Goal: Transaction & Acquisition: Download file/media

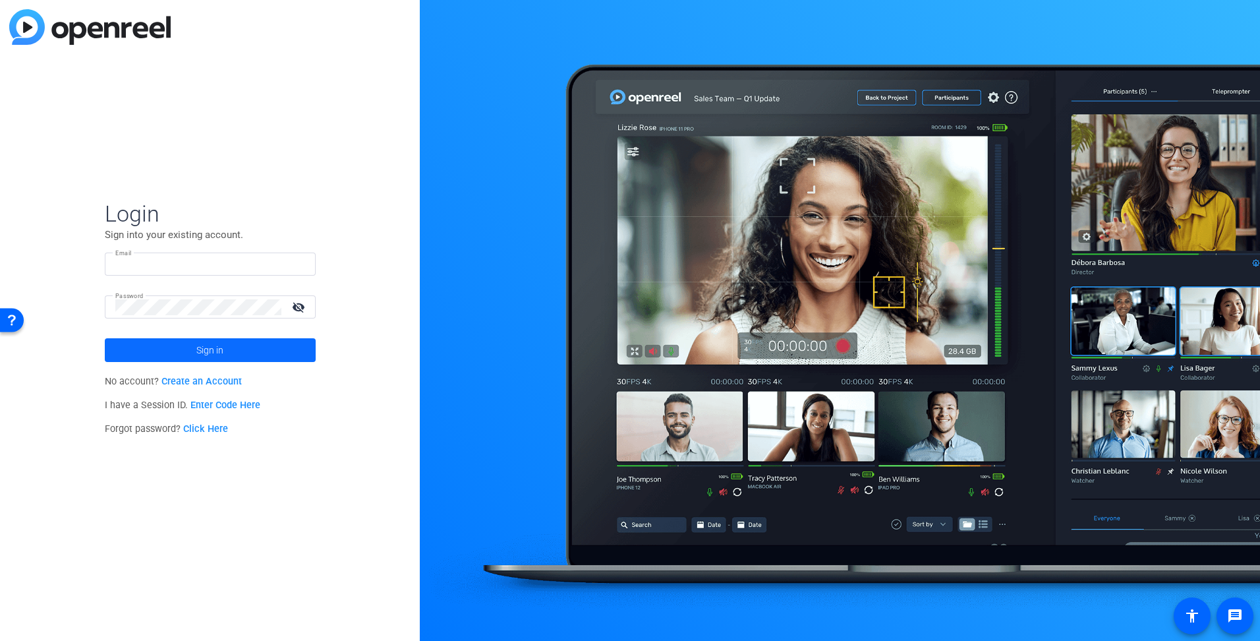
type input "[EMAIL_ADDRESS][DOMAIN_NAME]"
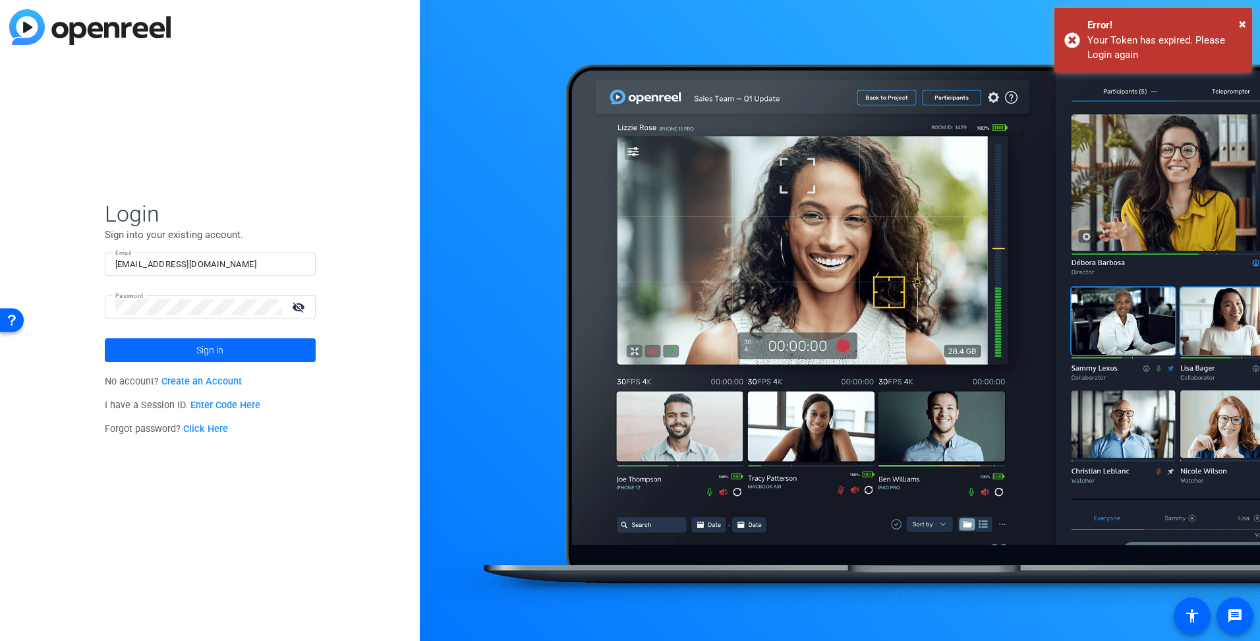
click at [170, 354] on span at bounding box center [210, 350] width 211 height 32
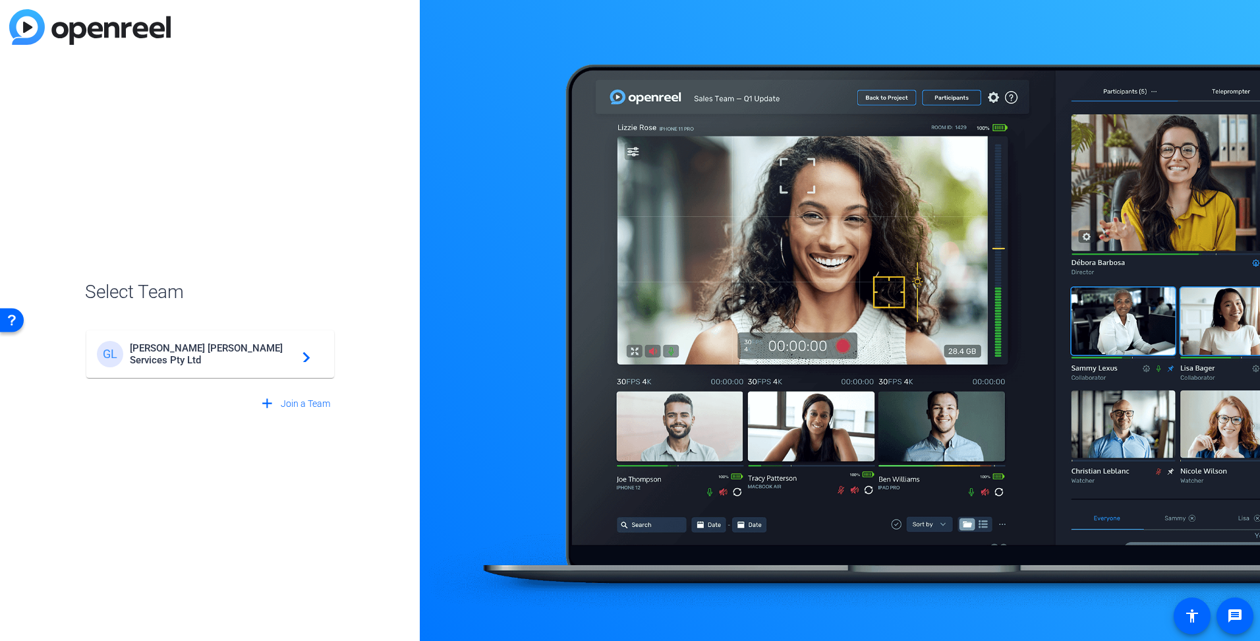
click at [170, 354] on span "[PERSON_NAME] [PERSON_NAME] Services Pty Ltd" at bounding box center [212, 354] width 165 height 24
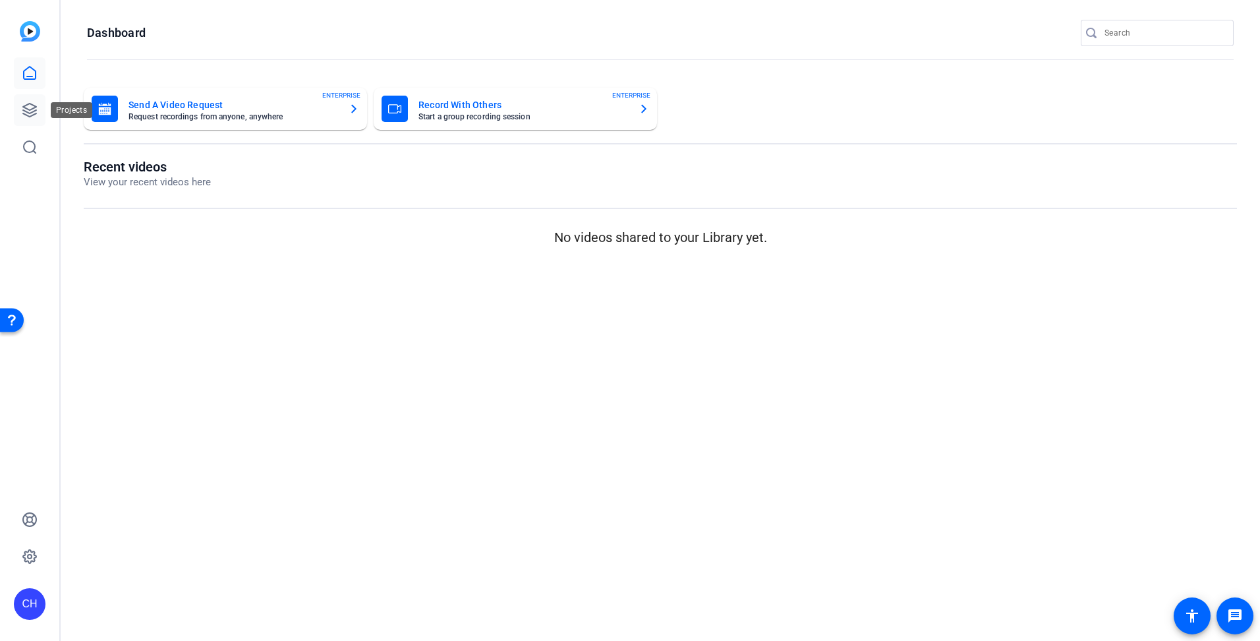
click at [28, 98] on link at bounding box center [30, 110] width 32 height 32
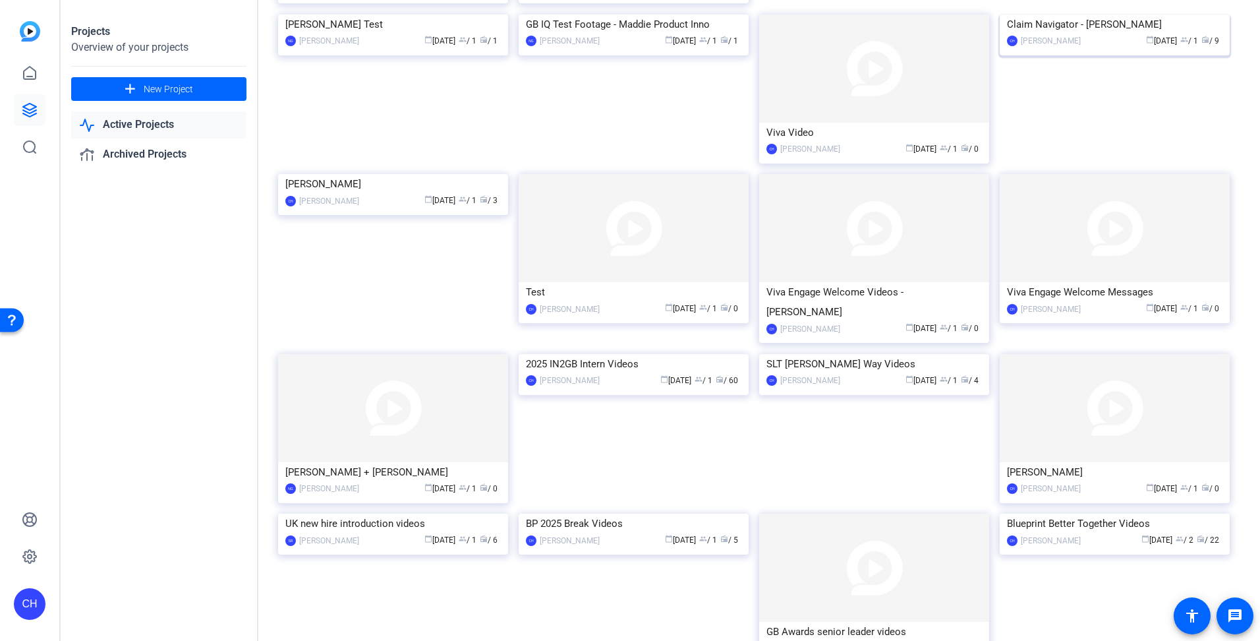
scroll to position [264, 0]
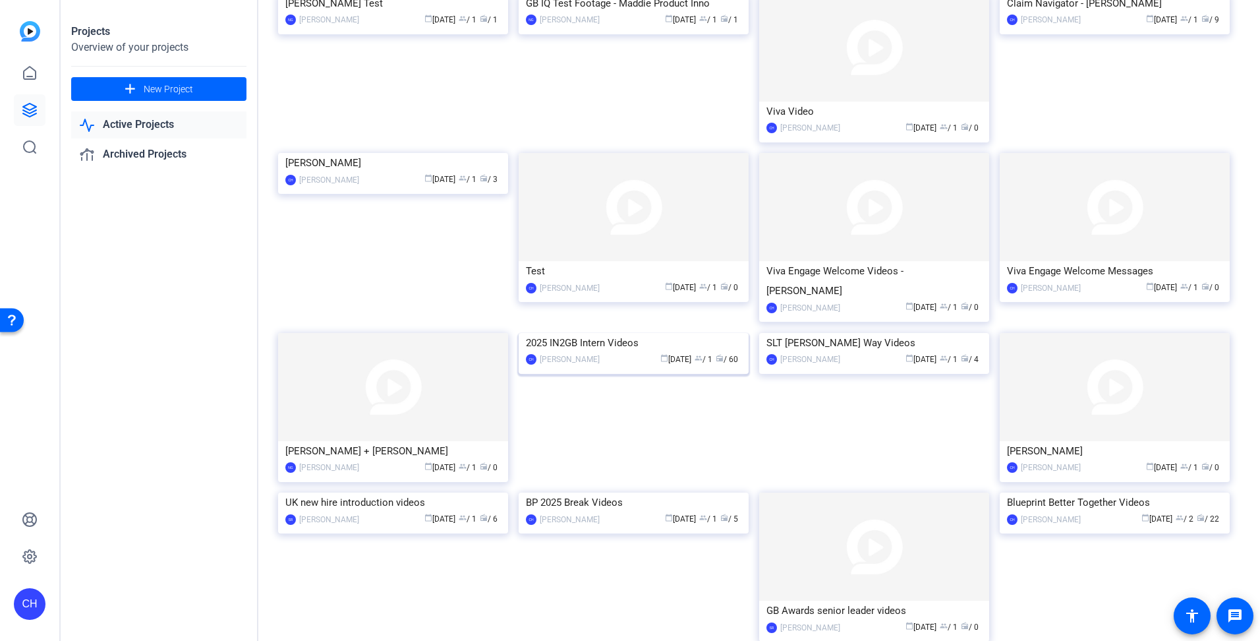
click at [659, 333] on img at bounding box center [634, 333] width 230 height 0
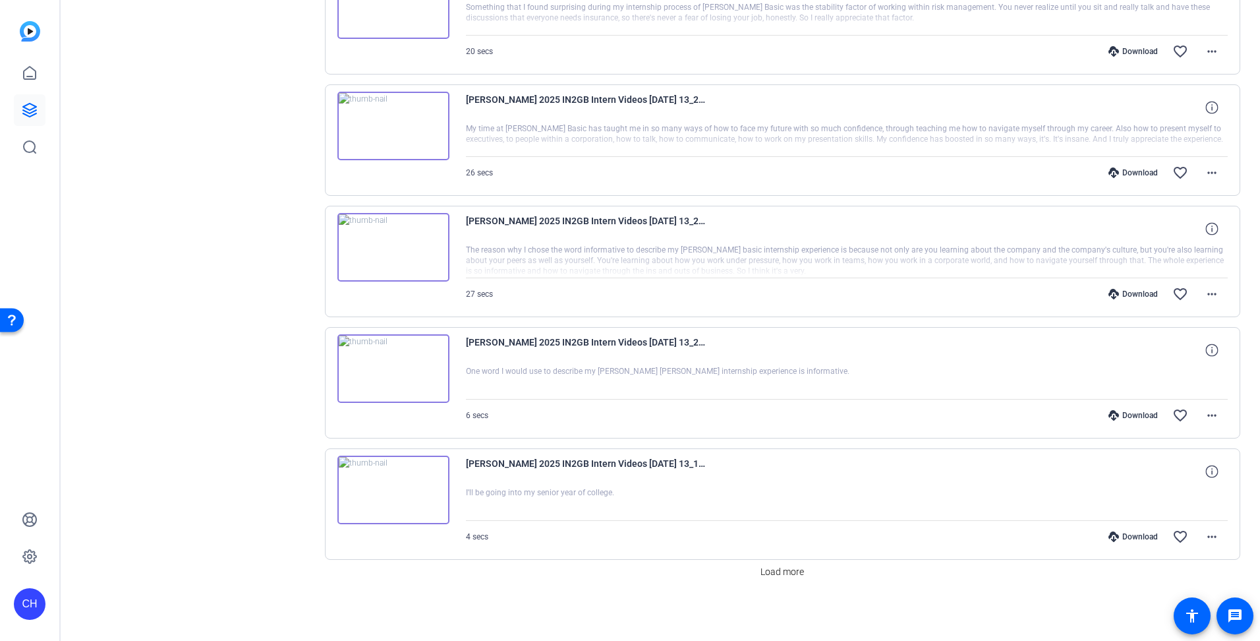
scroll to position [817, 0]
click at [773, 564] on span "Load more" at bounding box center [783, 571] width 44 height 14
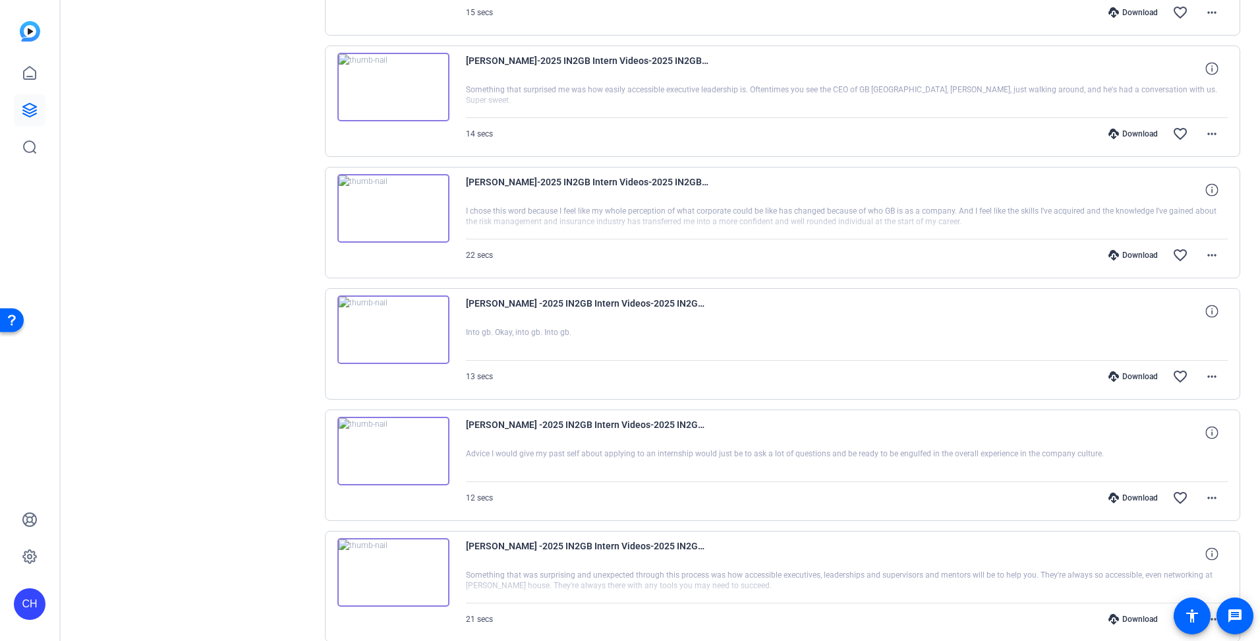
scroll to position [2030, 0]
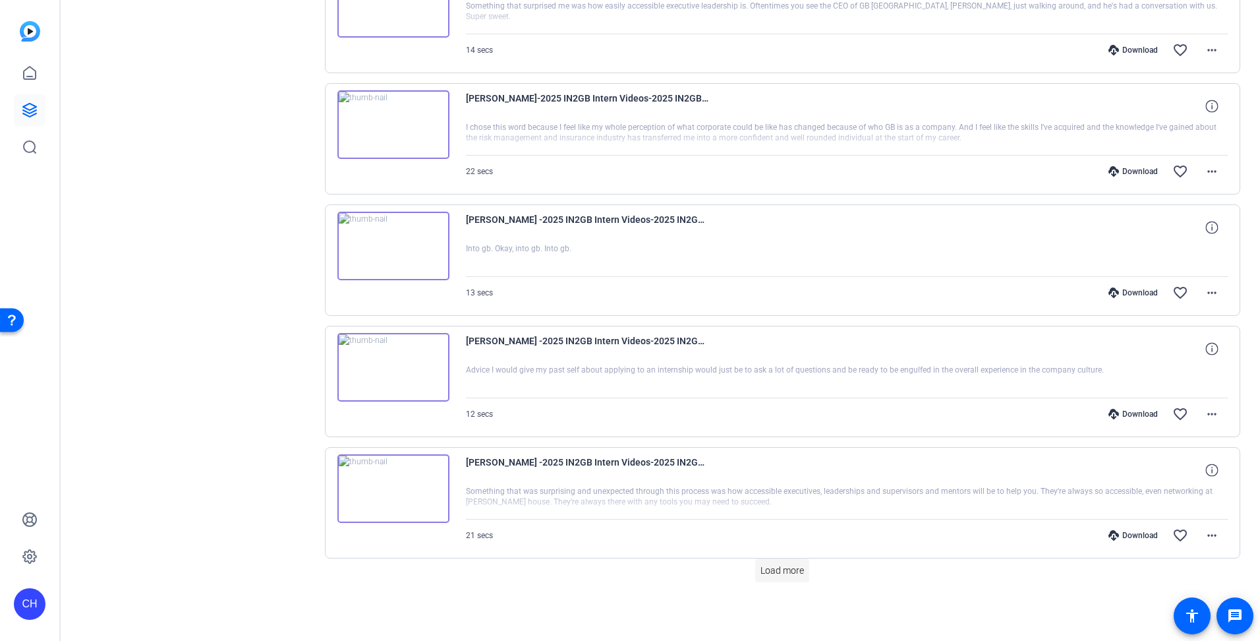
click at [777, 570] on span "Load more" at bounding box center [783, 571] width 44 height 14
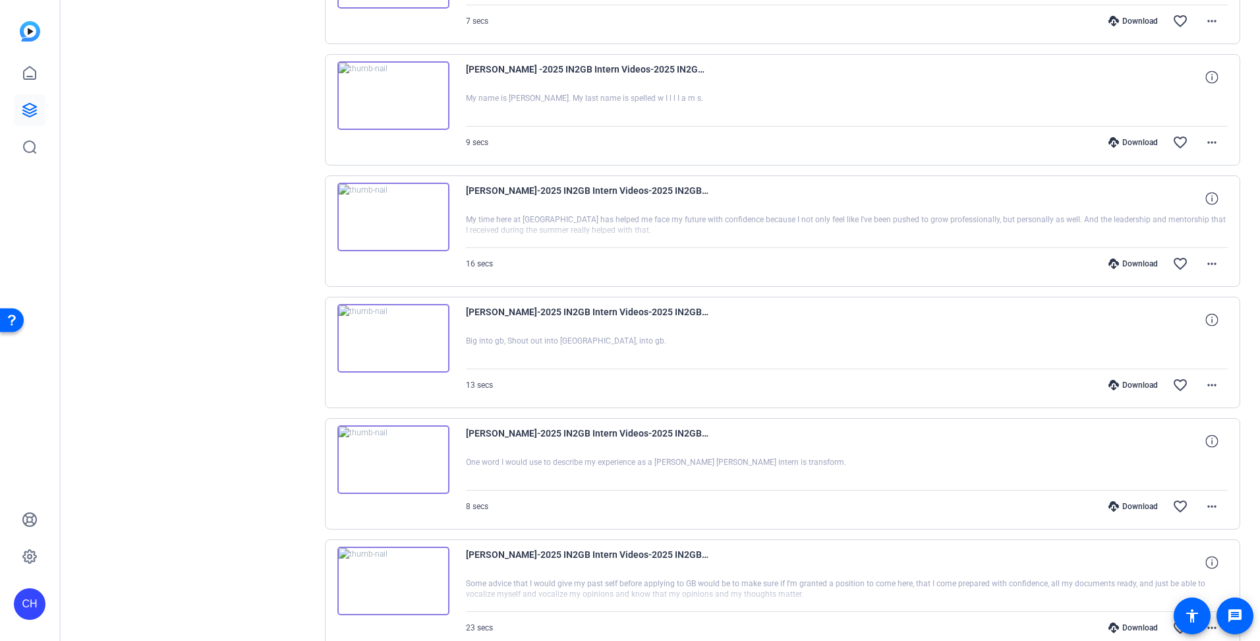
scroll to position [3243, 0]
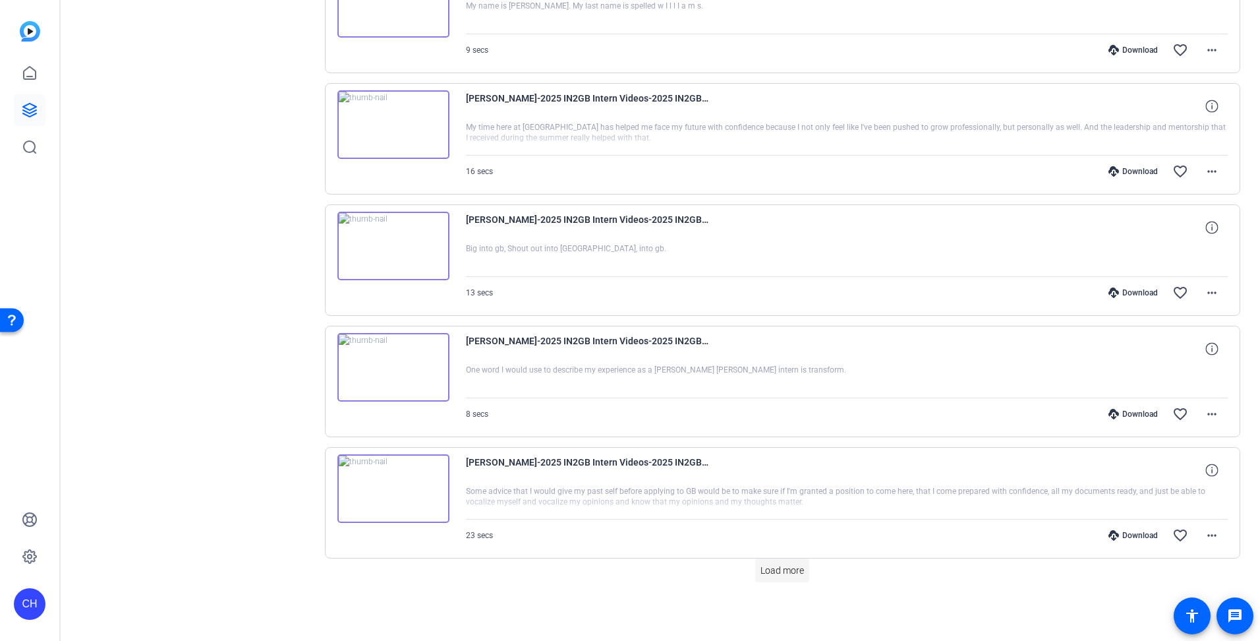
click at [786, 568] on span "Load more" at bounding box center [783, 571] width 44 height 14
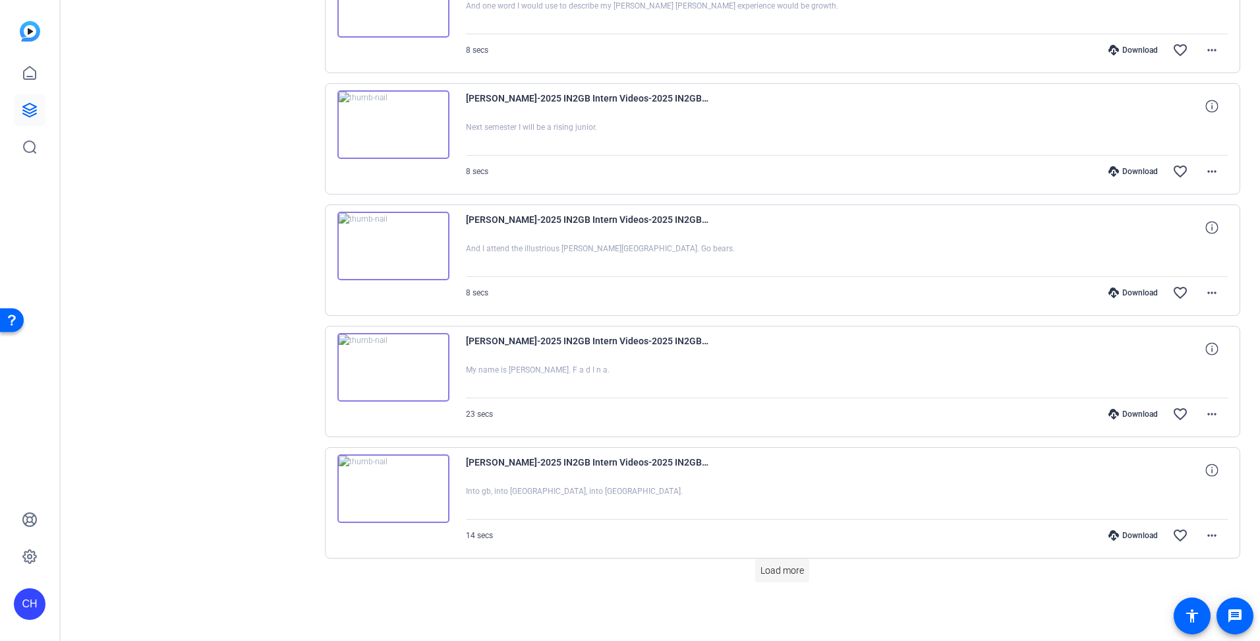
click at [786, 567] on span "Load more" at bounding box center [783, 571] width 44 height 14
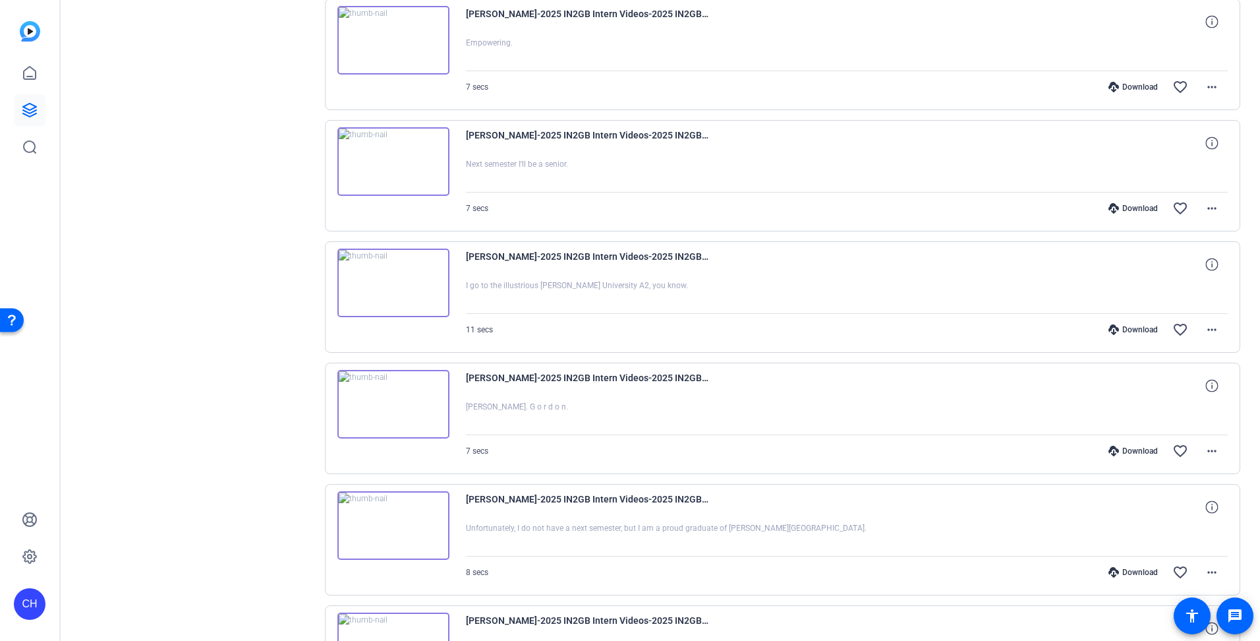
scroll to position [5669, 0]
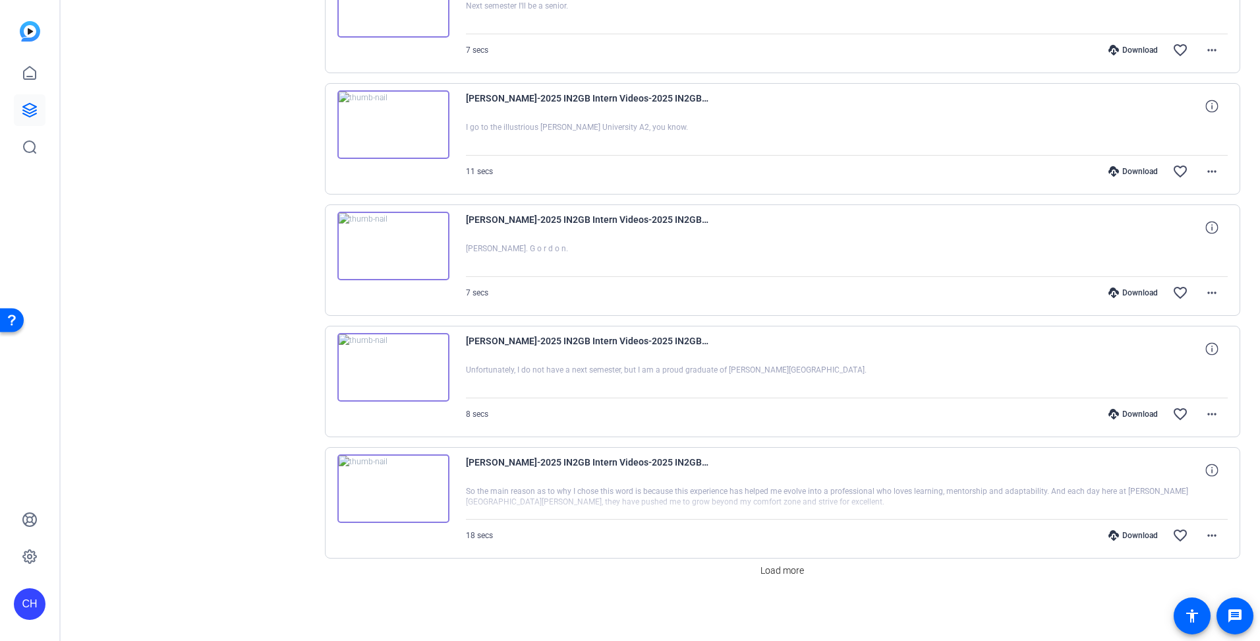
click at [1134, 293] on div "Download" at bounding box center [1133, 292] width 63 height 11
click at [1131, 171] on div "Download" at bounding box center [1133, 171] width 63 height 11
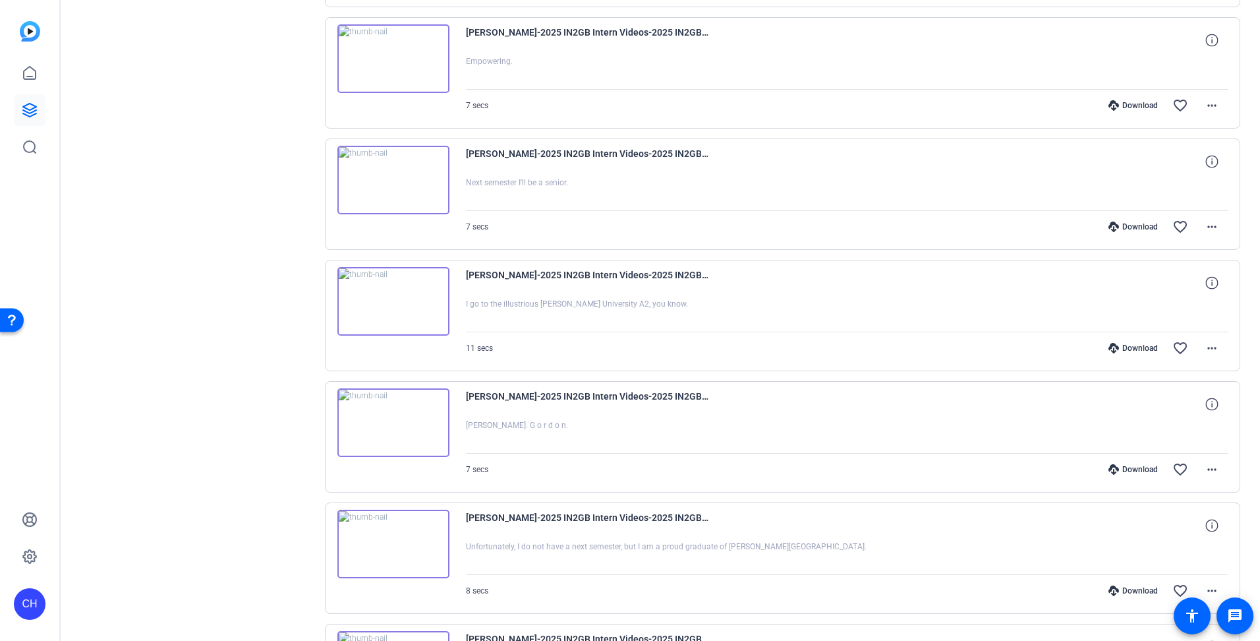
scroll to position [5472, 0]
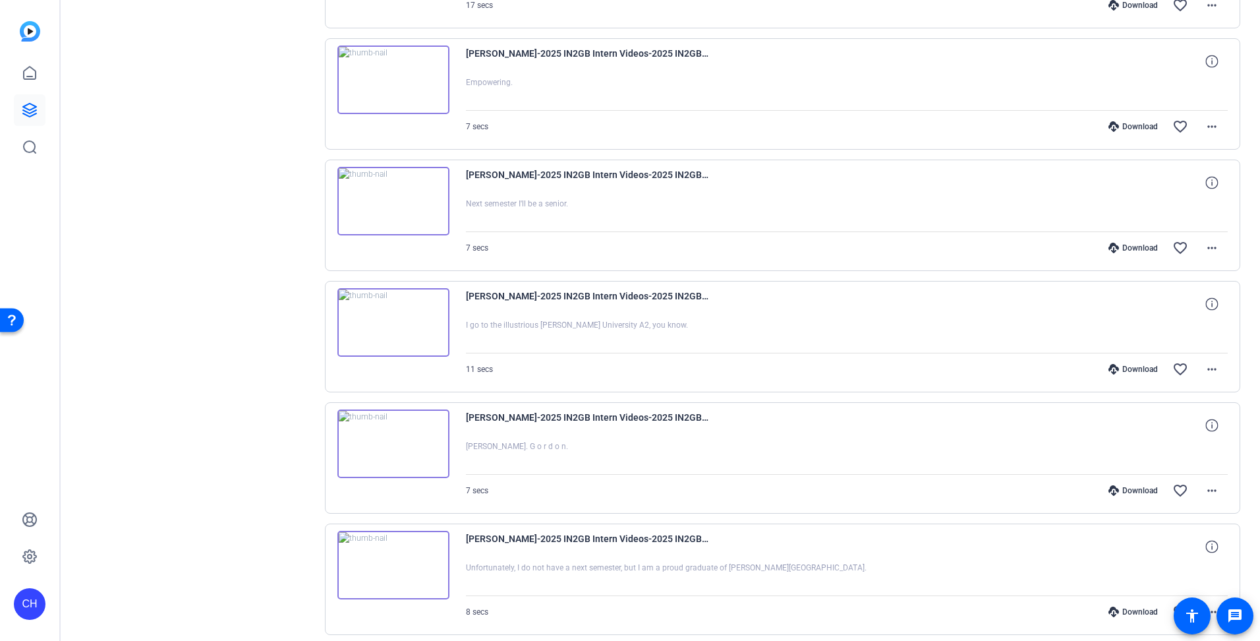
click at [842, 192] on div "[PERSON_NAME]-2025 IN2GB Intern Videos-2025 IN2GB Intern Videos-1754049483661-w…" at bounding box center [847, 183] width 763 height 32
click at [1137, 247] on div "Download" at bounding box center [1133, 248] width 63 height 11
click at [887, 109] on div at bounding box center [847, 93] width 763 height 33
click at [1137, 129] on div "Download" at bounding box center [1133, 126] width 63 height 11
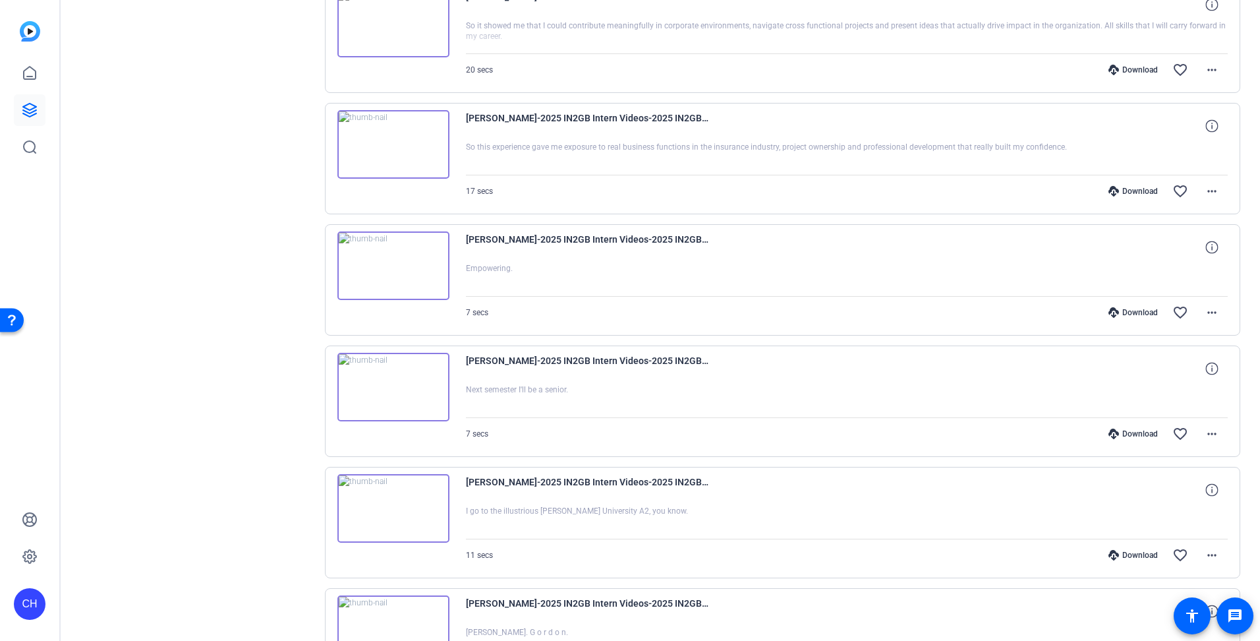
scroll to position [5274, 0]
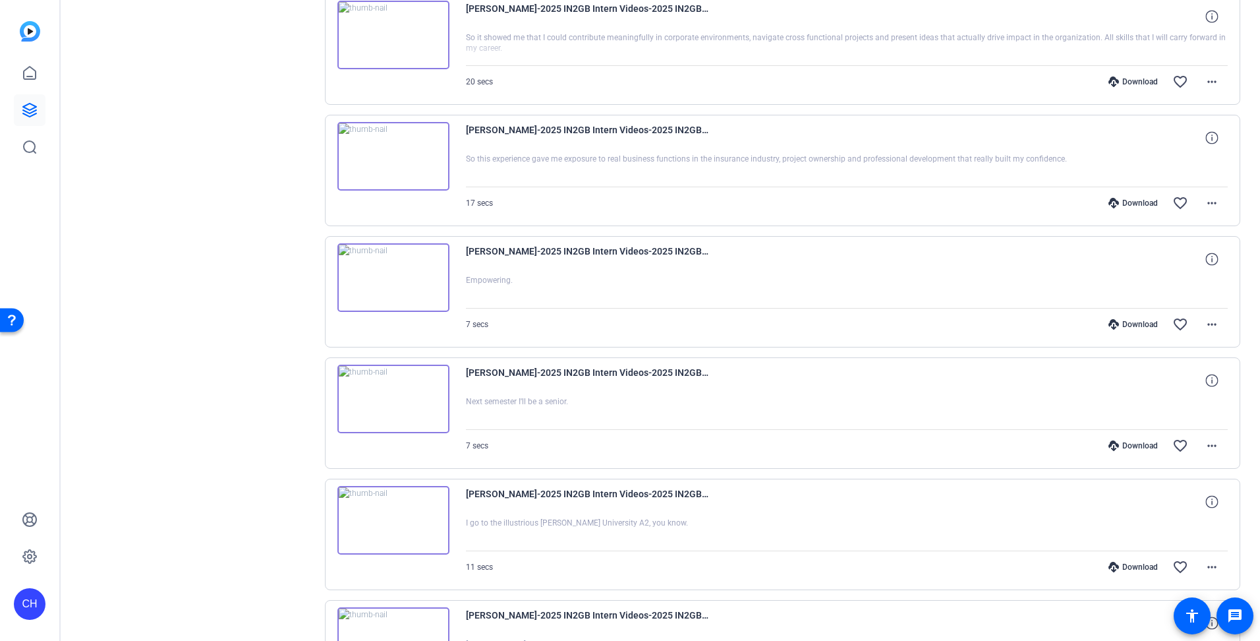
click at [819, 186] on div at bounding box center [847, 170] width 763 height 33
click at [1119, 205] on div "Download" at bounding box center [1133, 203] width 63 height 11
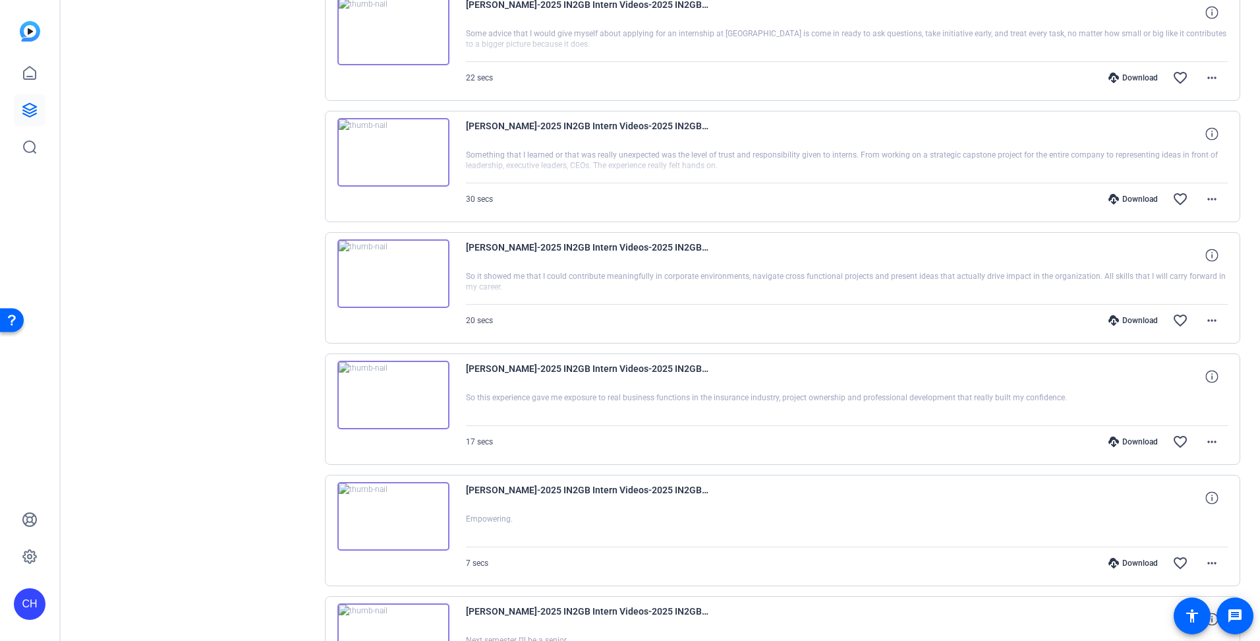
scroll to position [5010, 0]
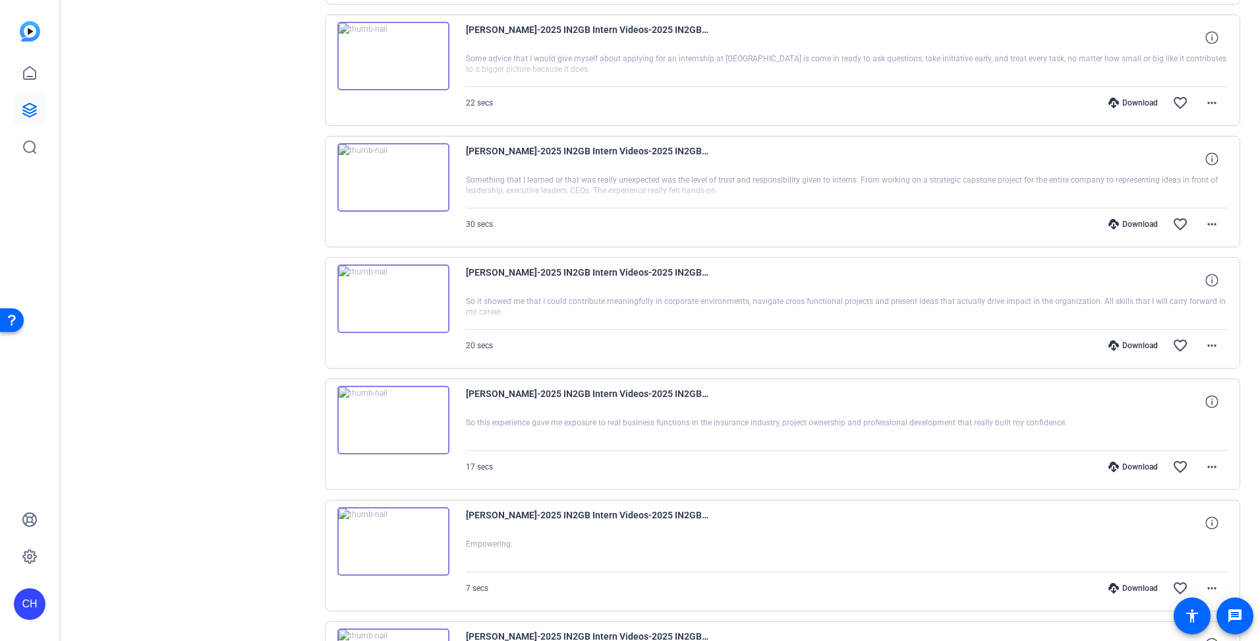
click at [790, 322] on div at bounding box center [847, 312] width 763 height 33
click at [1123, 342] on div "Download" at bounding box center [1133, 345] width 63 height 11
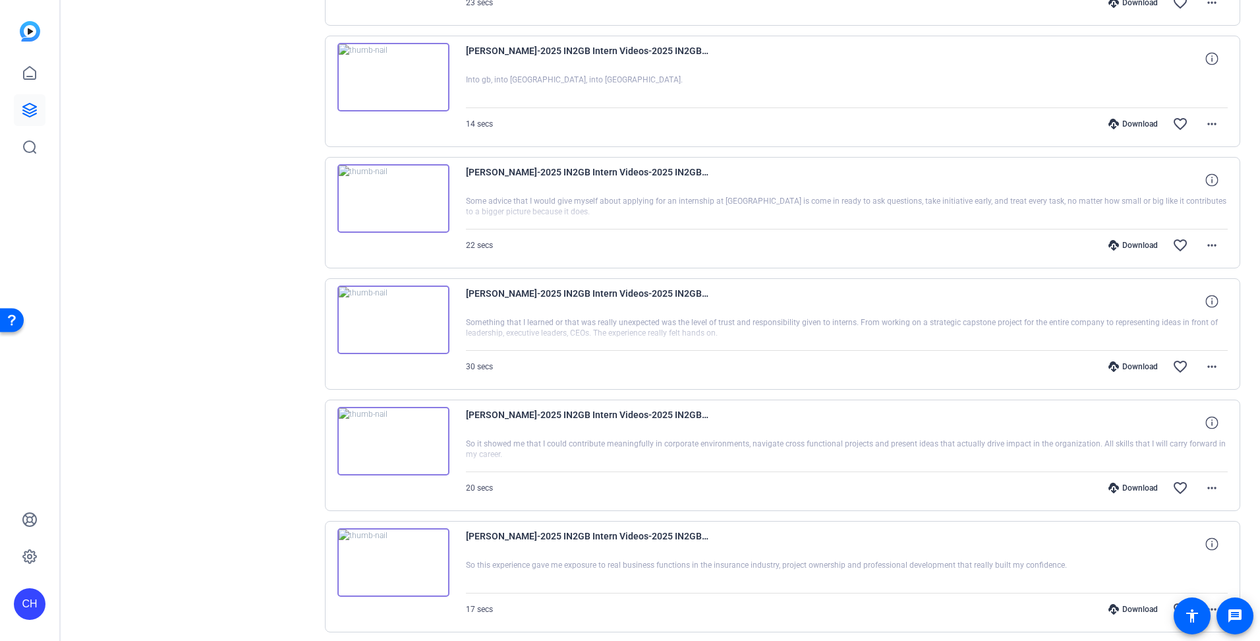
scroll to position [4812, 0]
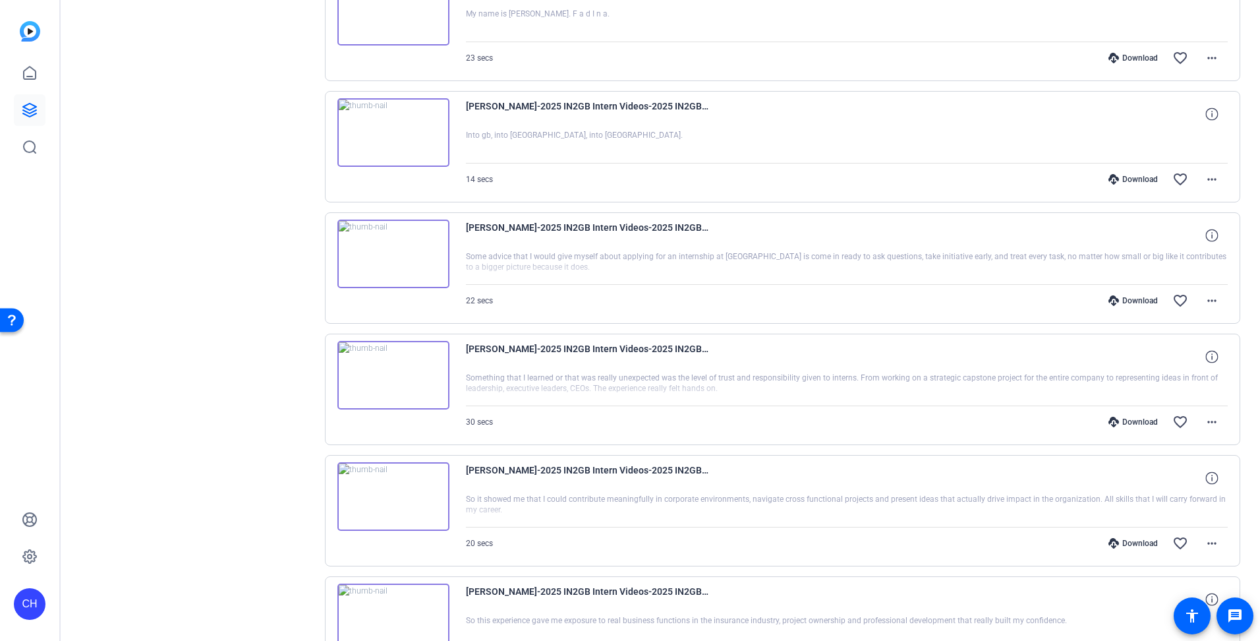
click at [810, 282] on div at bounding box center [847, 267] width 763 height 33
click at [1117, 298] on div "Download" at bounding box center [1133, 300] width 63 height 11
click at [763, 193] on div "Download favorite_border more_horiz" at bounding box center [961, 179] width 534 height 32
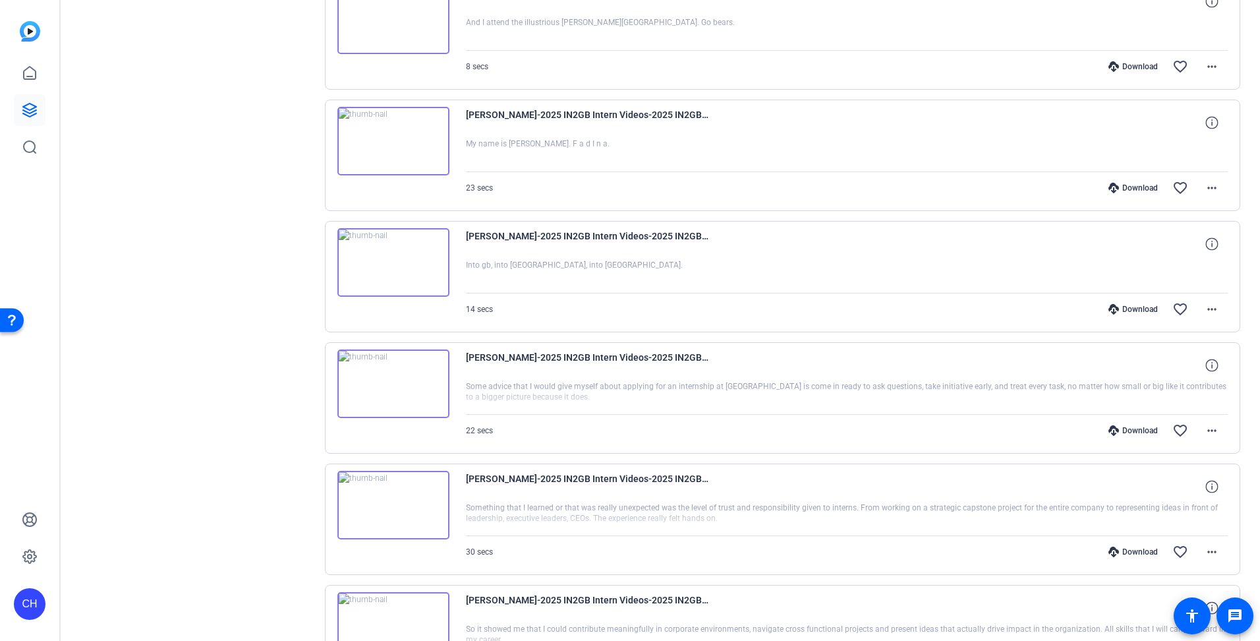
scroll to position [4681, 0]
click at [1117, 307] on div "Download" at bounding box center [1133, 311] width 63 height 11
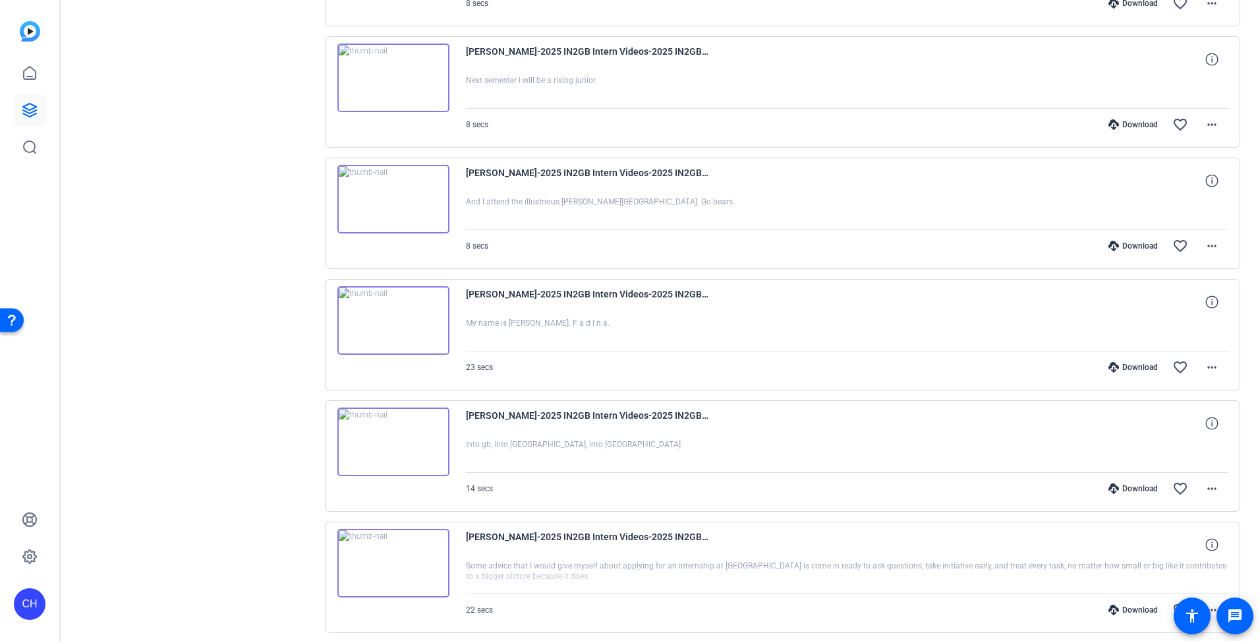
scroll to position [4483, 0]
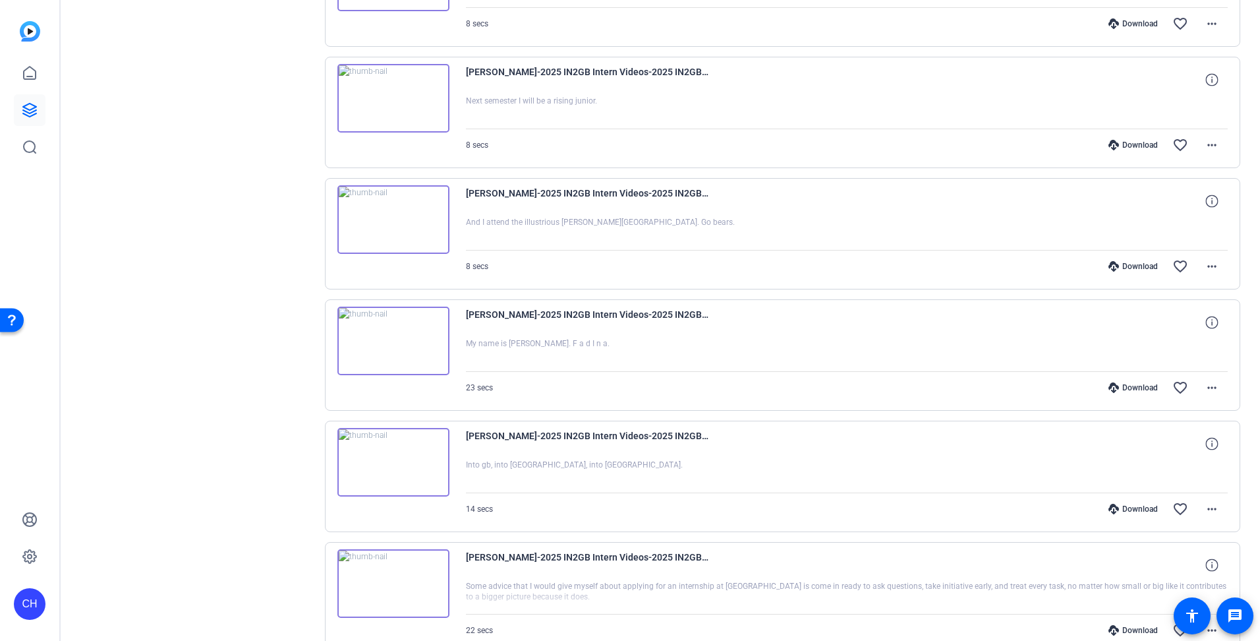
click at [814, 339] on div at bounding box center [847, 354] width 763 height 33
click at [1122, 389] on div "Download" at bounding box center [1133, 387] width 63 height 11
click at [880, 243] on div at bounding box center [847, 233] width 763 height 33
click at [1119, 262] on div "Download" at bounding box center [1133, 266] width 63 height 11
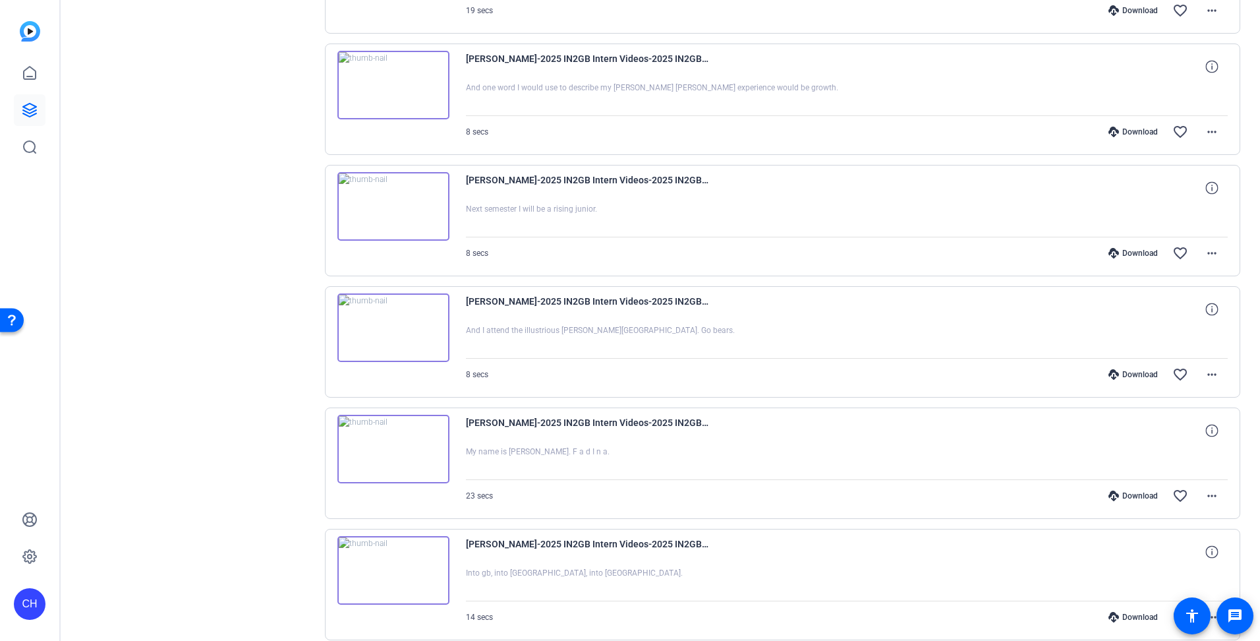
scroll to position [4351, 0]
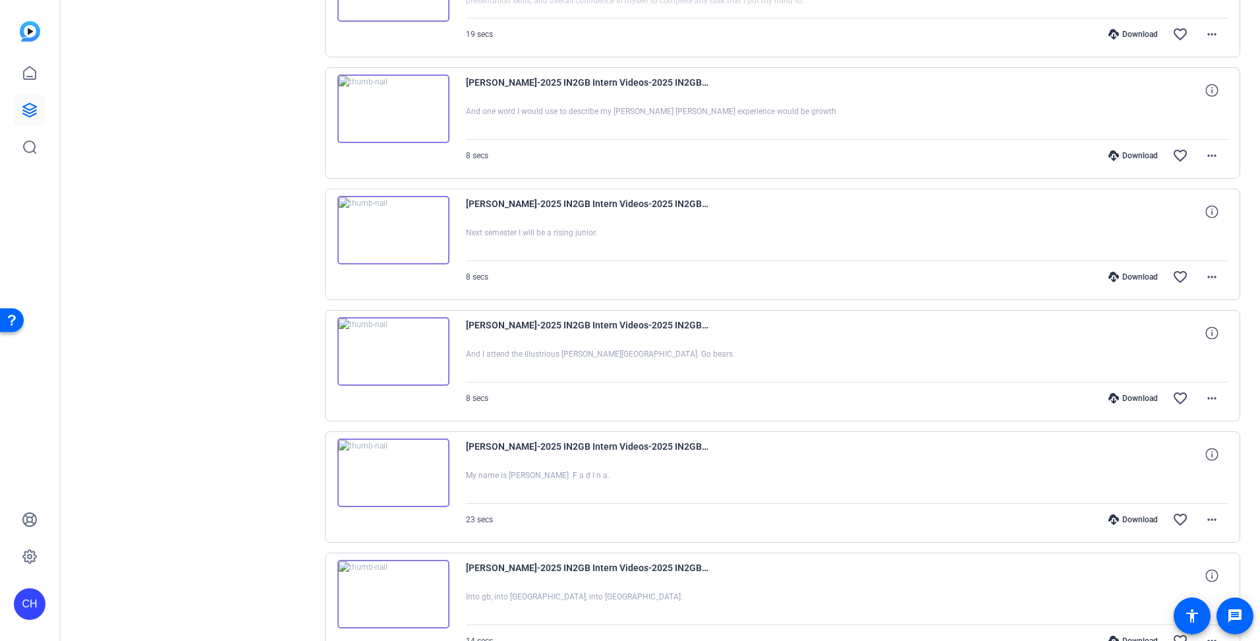
click at [864, 244] on div at bounding box center [847, 243] width 763 height 33
click at [1119, 276] on div "Download" at bounding box center [1133, 277] width 63 height 11
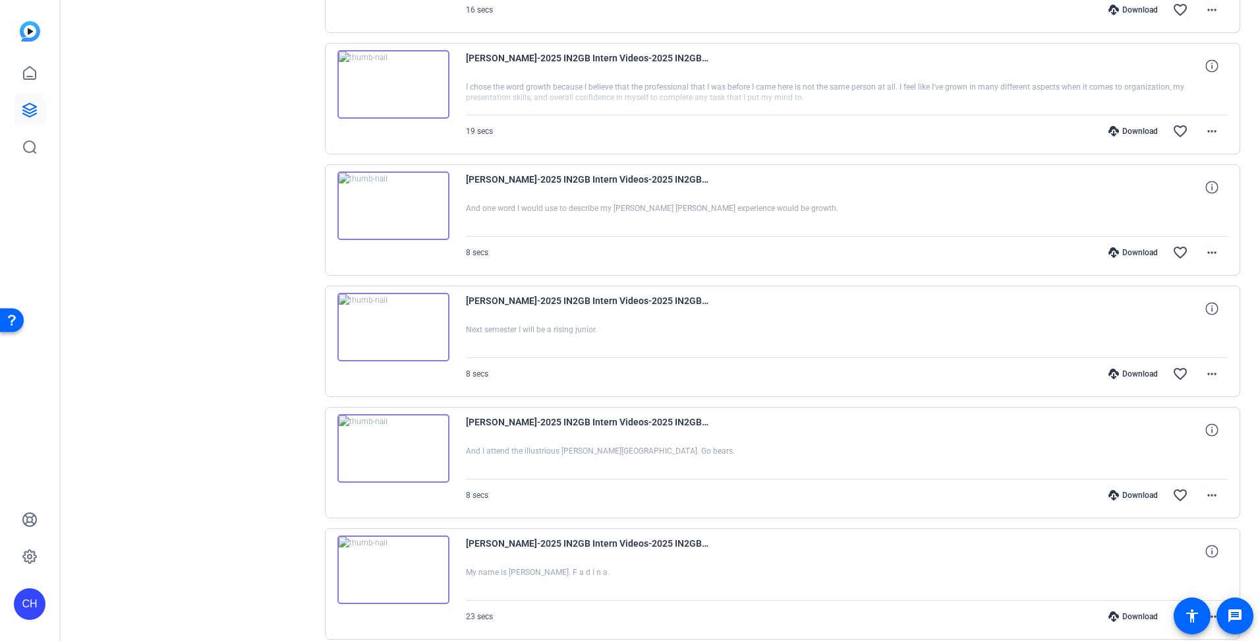
scroll to position [4153, 0]
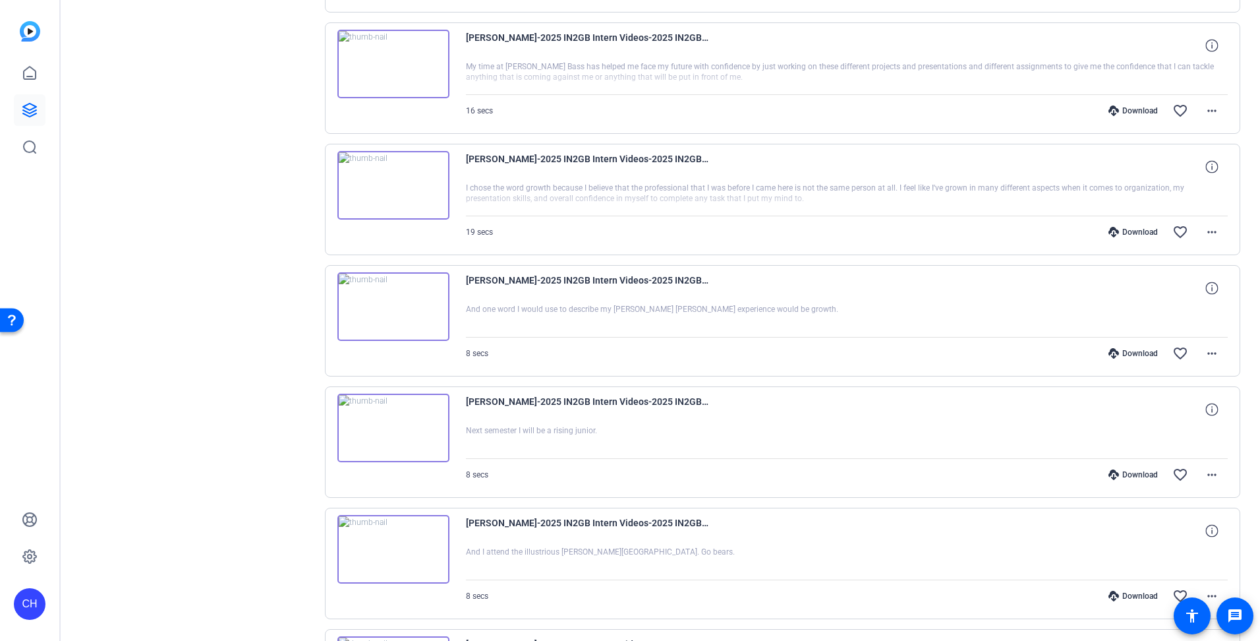
click at [890, 294] on div "[PERSON_NAME]-2025 IN2GB Intern Videos-2025 IN2GB Intern Videos-1754058770006-w…" at bounding box center [847, 288] width 763 height 32
click at [1137, 356] on div "Download" at bounding box center [1133, 353] width 63 height 11
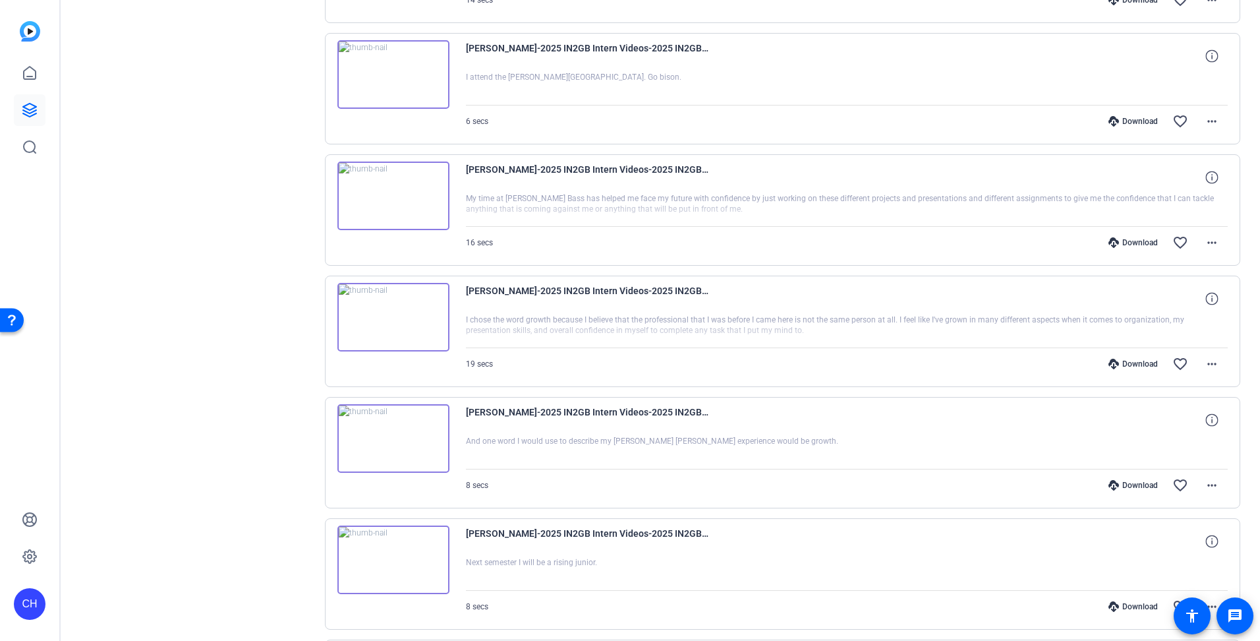
click at [883, 339] on div at bounding box center [847, 330] width 763 height 33
click at [1130, 363] on div "Download" at bounding box center [1133, 364] width 63 height 11
click at [844, 251] on div "Download favorite_border more_horiz" at bounding box center [961, 243] width 534 height 32
click at [1115, 243] on div "Download" at bounding box center [1133, 242] width 63 height 11
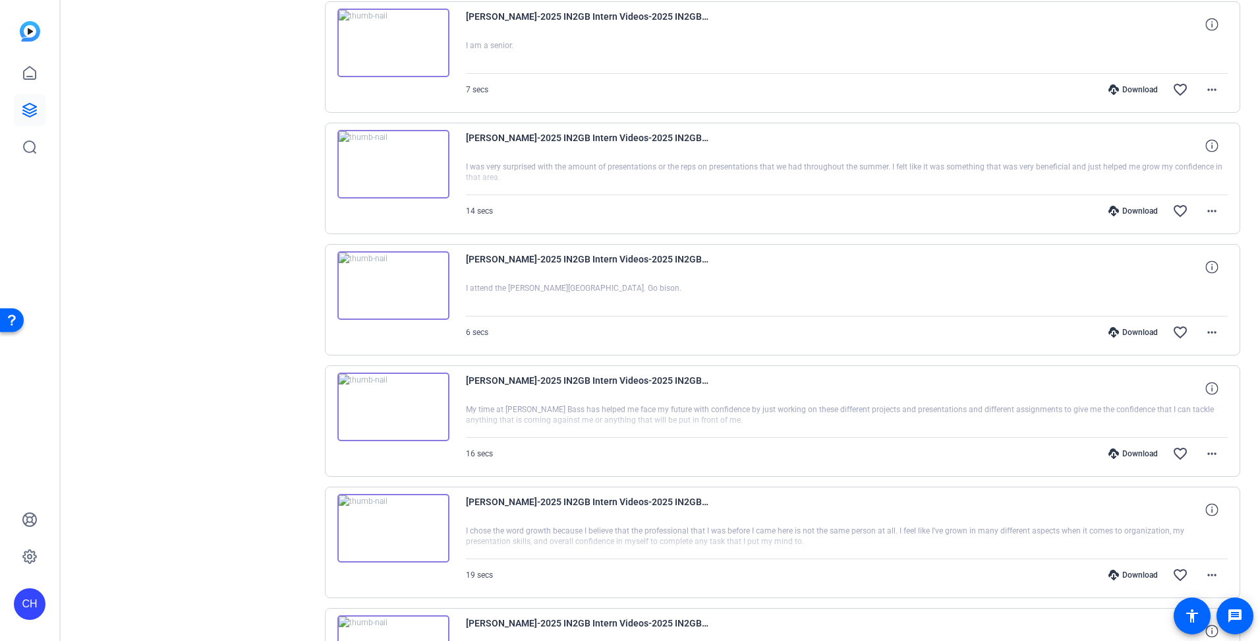
scroll to position [3758, 0]
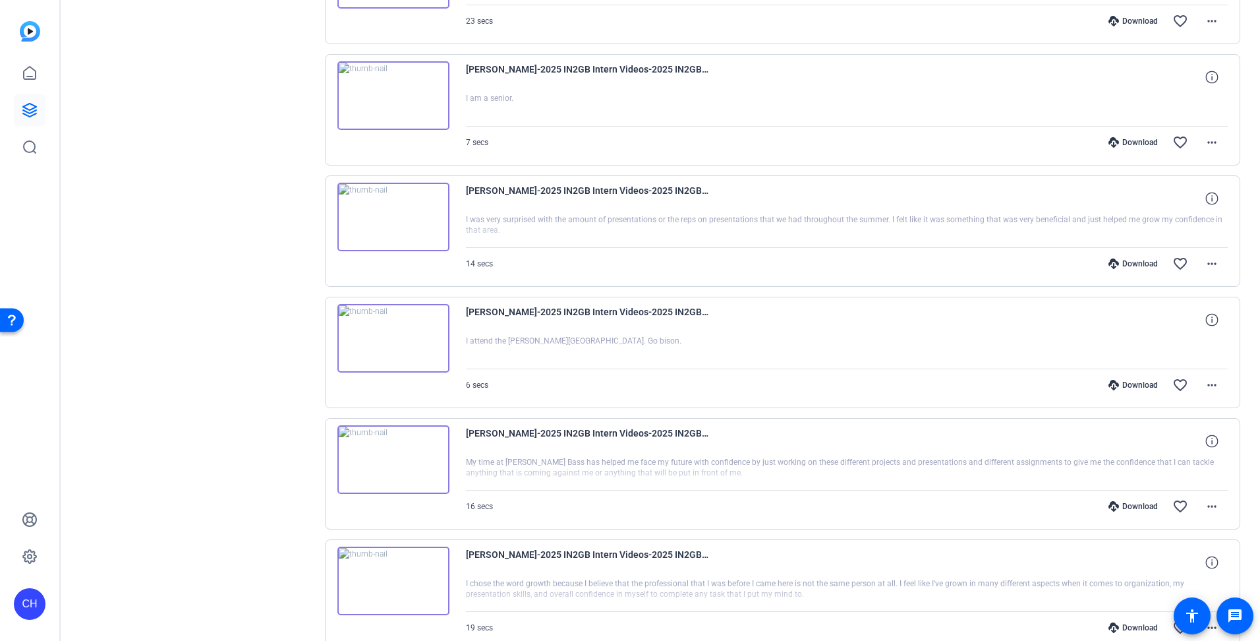
click at [728, 360] on div at bounding box center [847, 352] width 763 height 33
click at [1121, 380] on div "Download" at bounding box center [1133, 385] width 63 height 11
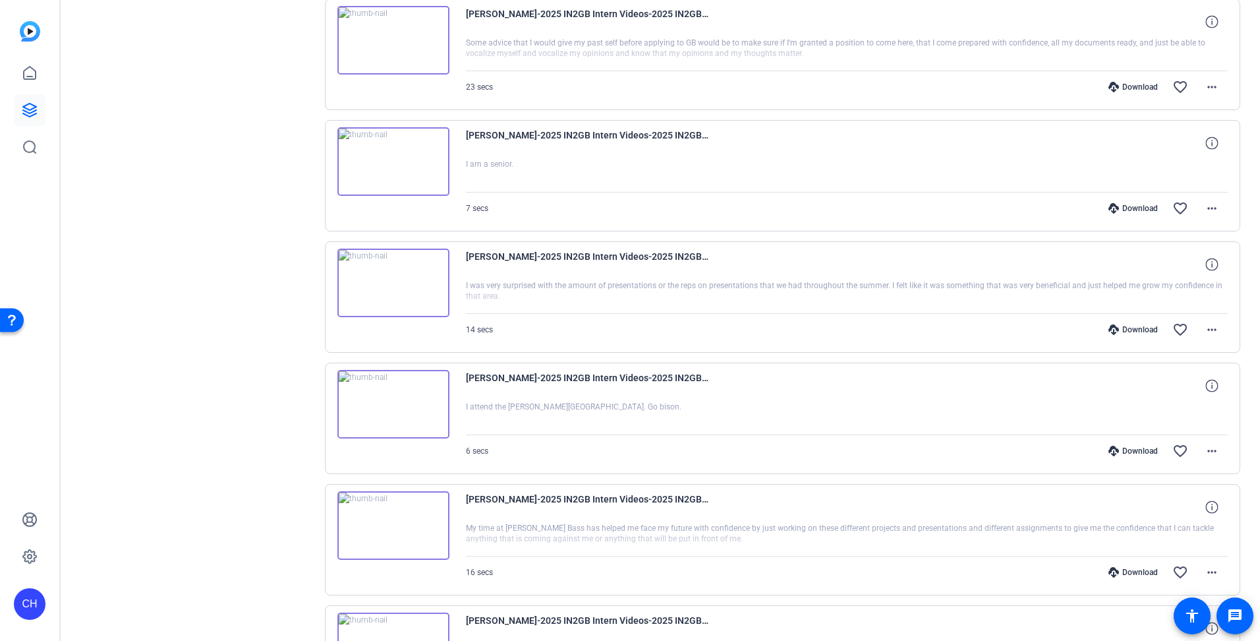
click at [841, 314] on div "Download favorite_border more_horiz" at bounding box center [961, 330] width 534 height 32
click at [1121, 332] on div "Download" at bounding box center [1133, 329] width 63 height 11
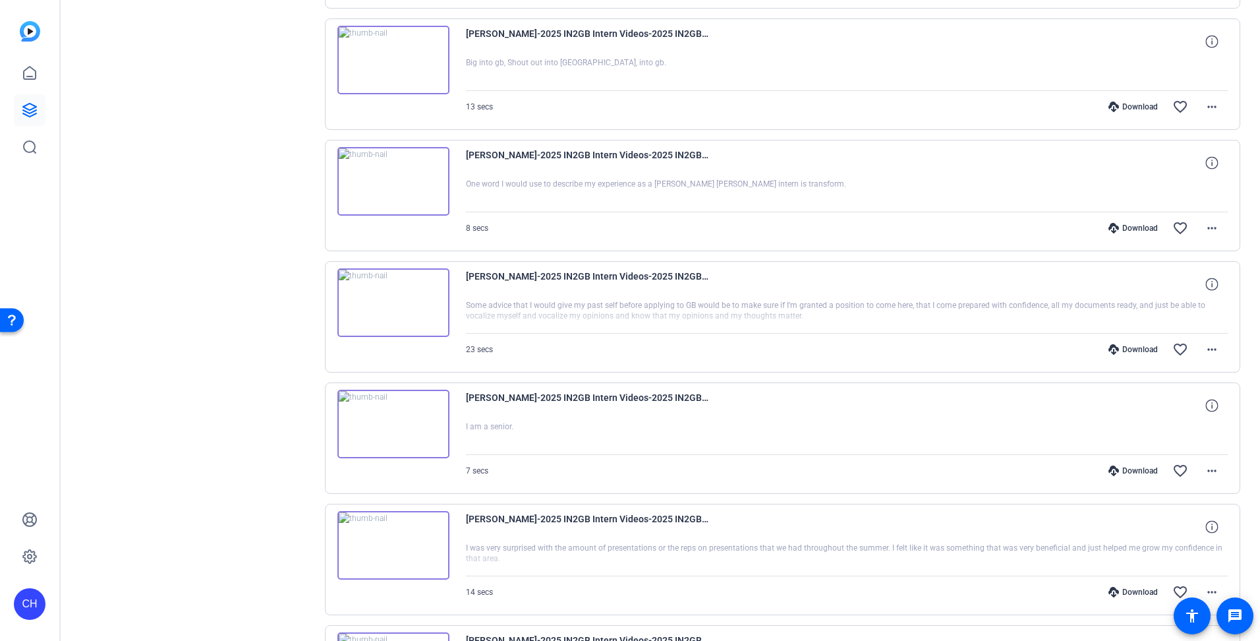
scroll to position [3428, 0]
click at [866, 403] on div "[PERSON_NAME]-2025 IN2GB Intern Videos-2025 IN2GB Intern Videos-1754062115892-w…" at bounding box center [847, 407] width 763 height 32
click at [1129, 469] on div "Download" at bounding box center [1133, 472] width 63 height 11
click at [879, 331] on div at bounding box center [847, 317] width 763 height 33
click at [1142, 352] on div "Download" at bounding box center [1133, 350] width 63 height 11
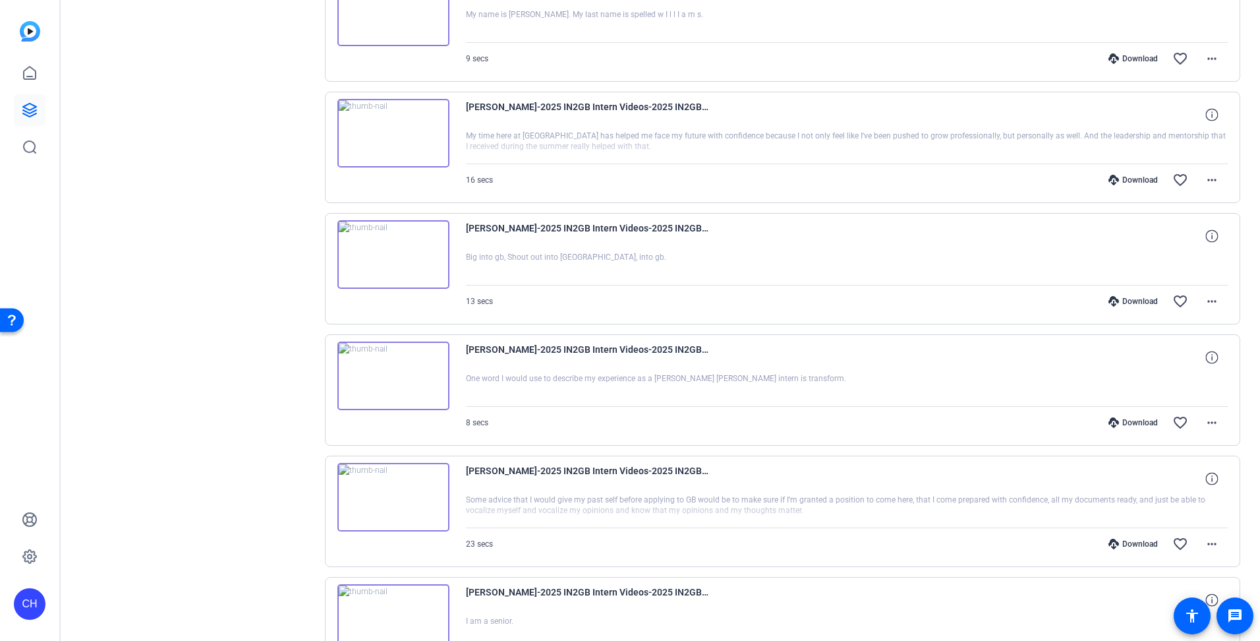
scroll to position [3230, 0]
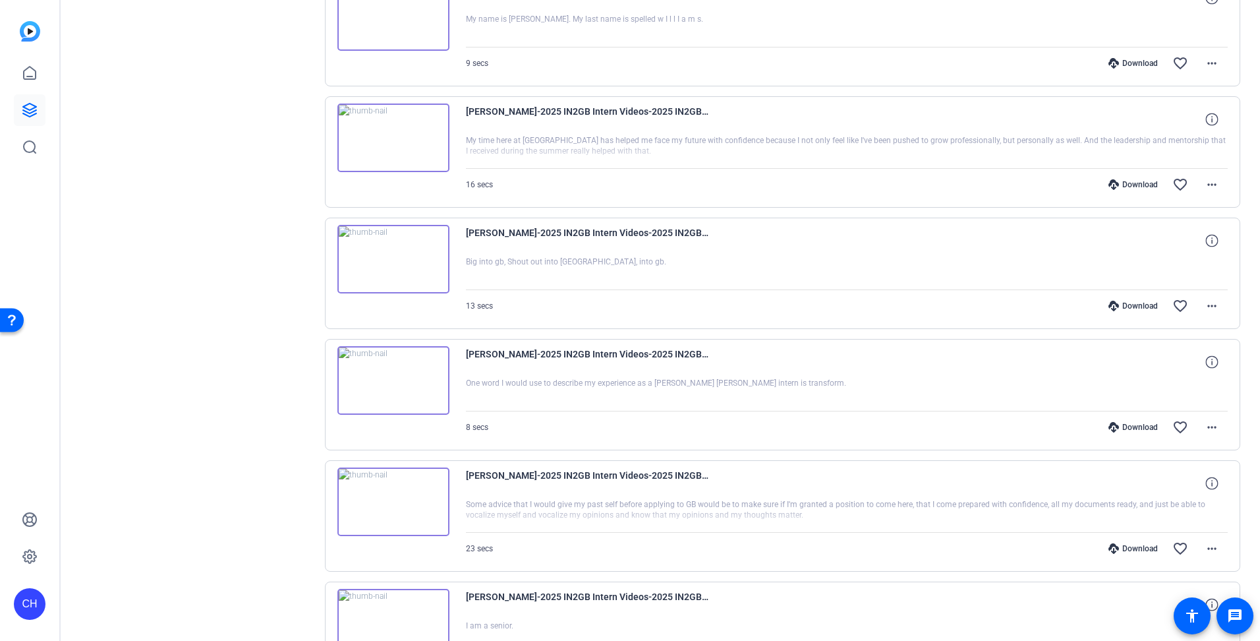
click at [874, 381] on div at bounding box center [847, 394] width 763 height 33
click at [1132, 430] on div "Download" at bounding box center [1133, 427] width 63 height 11
click at [804, 287] on div at bounding box center [847, 272] width 763 height 33
click at [1109, 305] on icon at bounding box center [1114, 306] width 11 height 11
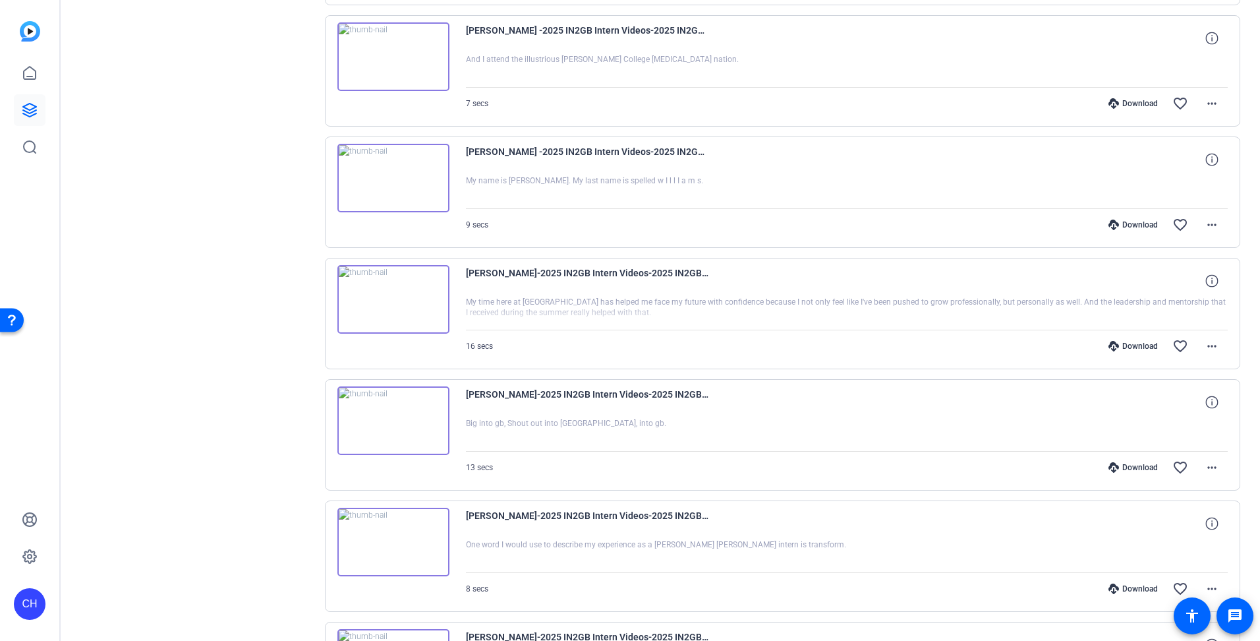
scroll to position [3033, 0]
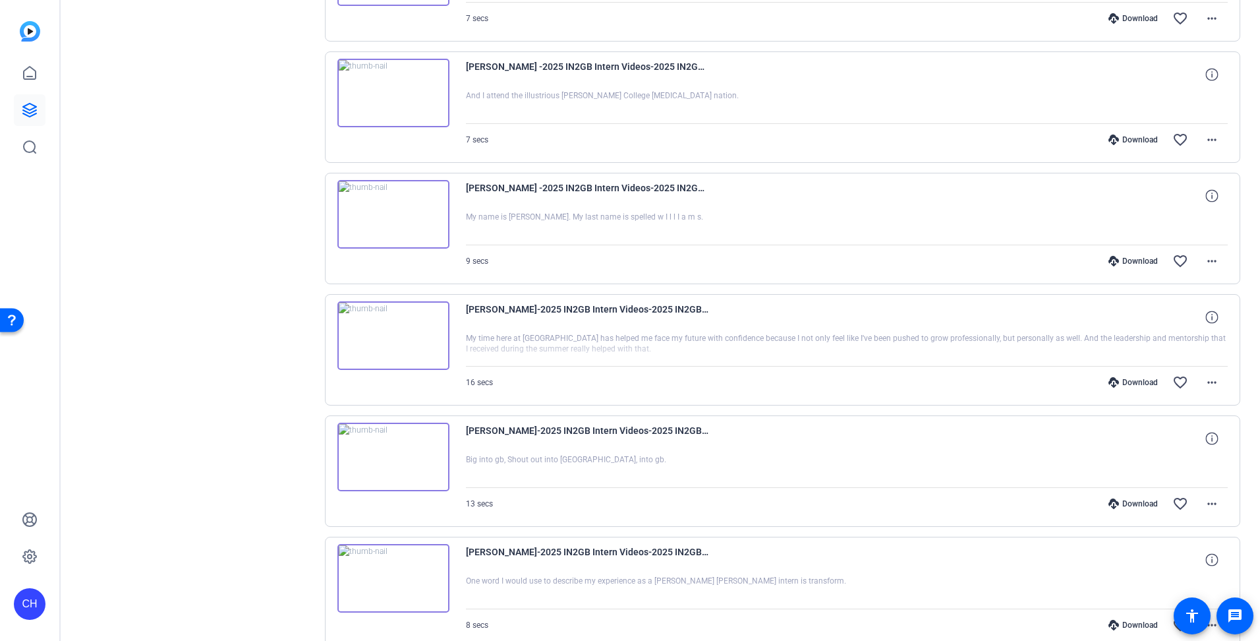
click at [821, 390] on div "Download favorite_border more_horiz" at bounding box center [961, 383] width 534 height 32
click at [1122, 380] on div "Download" at bounding box center [1133, 382] width 63 height 11
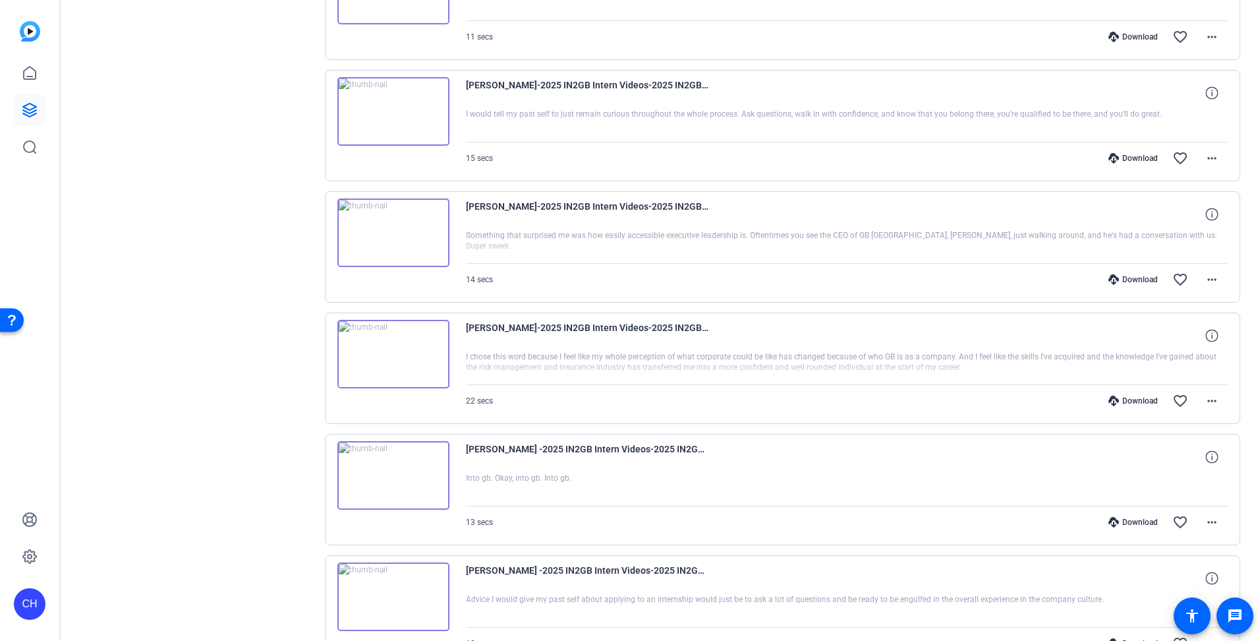
scroll to position [1780, 0]
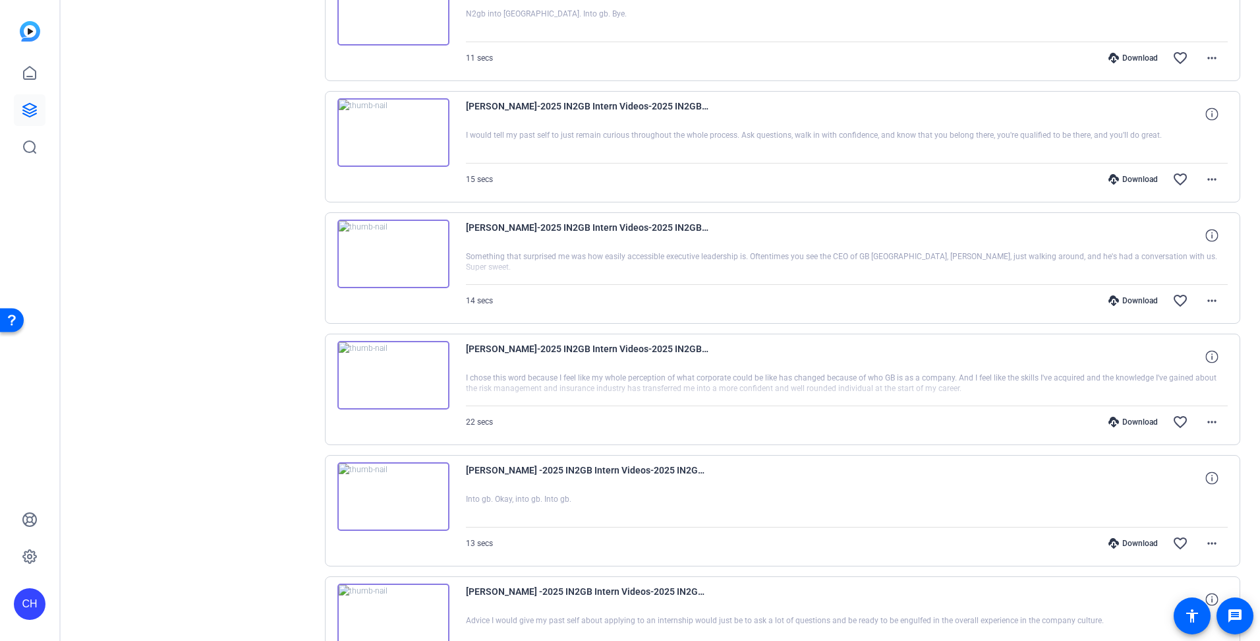
click at [771, 416] on div "Download favorite_border more_horiz" at bounding box center [961, 422] width 534 height 32
click at [1125, 419] on div "Download" at bounding box center [1133, 422] width 63 height 11
click at [847, 297] on div "Download favorite_border more_horiz" at bounding box center [961, 301] width 534 height 32
click at [1120, 299] on div "Download" at bounding box center [1133, 300] width 63 height 11
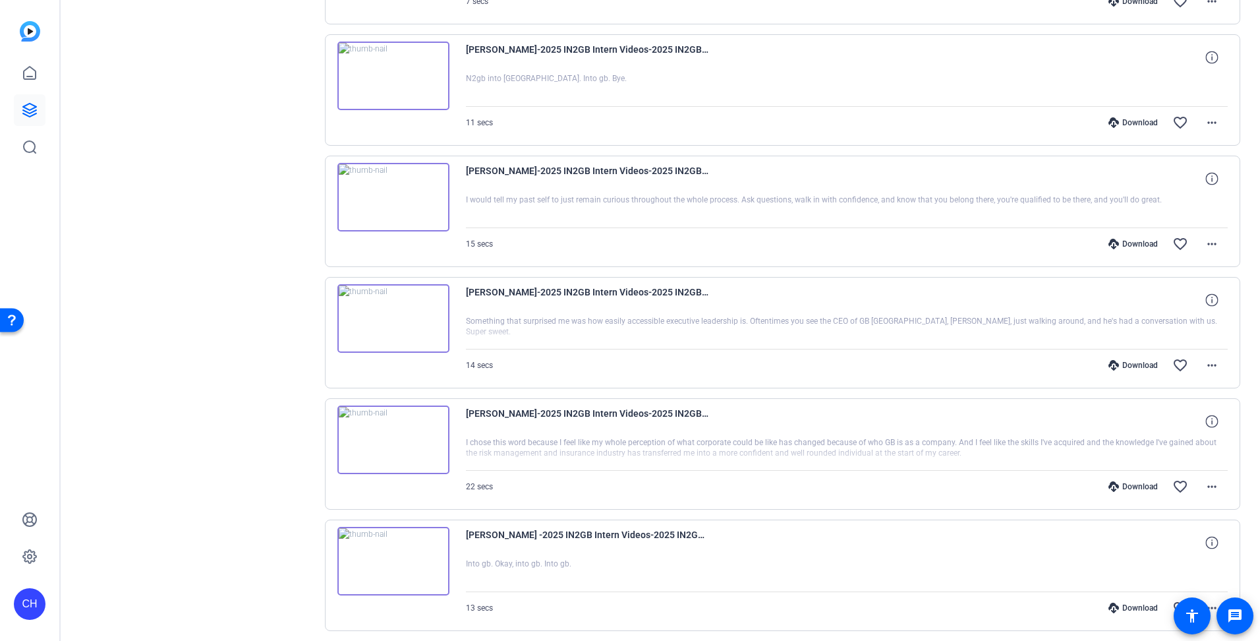
scroll to position [1516, 0]
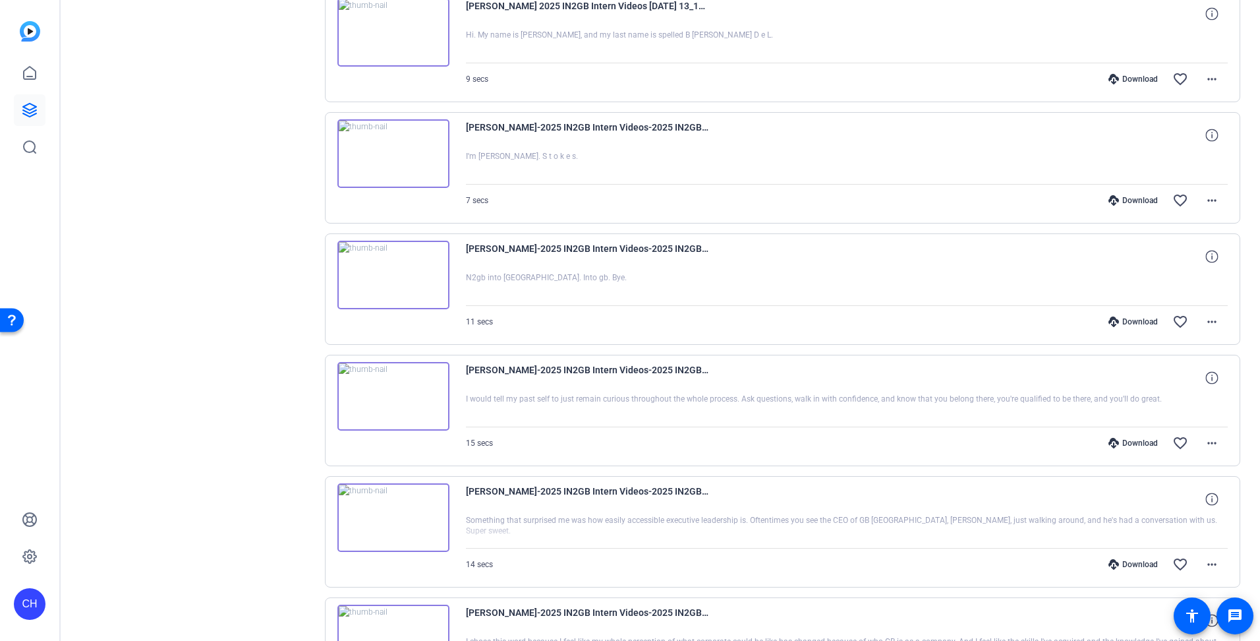
click at [804, 432] on div "Download favorite_border more_horiz" at bounding box center [961, 443] width 534 height 32
click at [1131, 442] on div "Download" at bounding box center [1133, 443] width 63 height 11
click at [879, 302] on div at bounding box center [847, 288] width 763 height 33
click at [1116, 320] on div "Download" at bounding box center [1133, 321] width 63 height 11
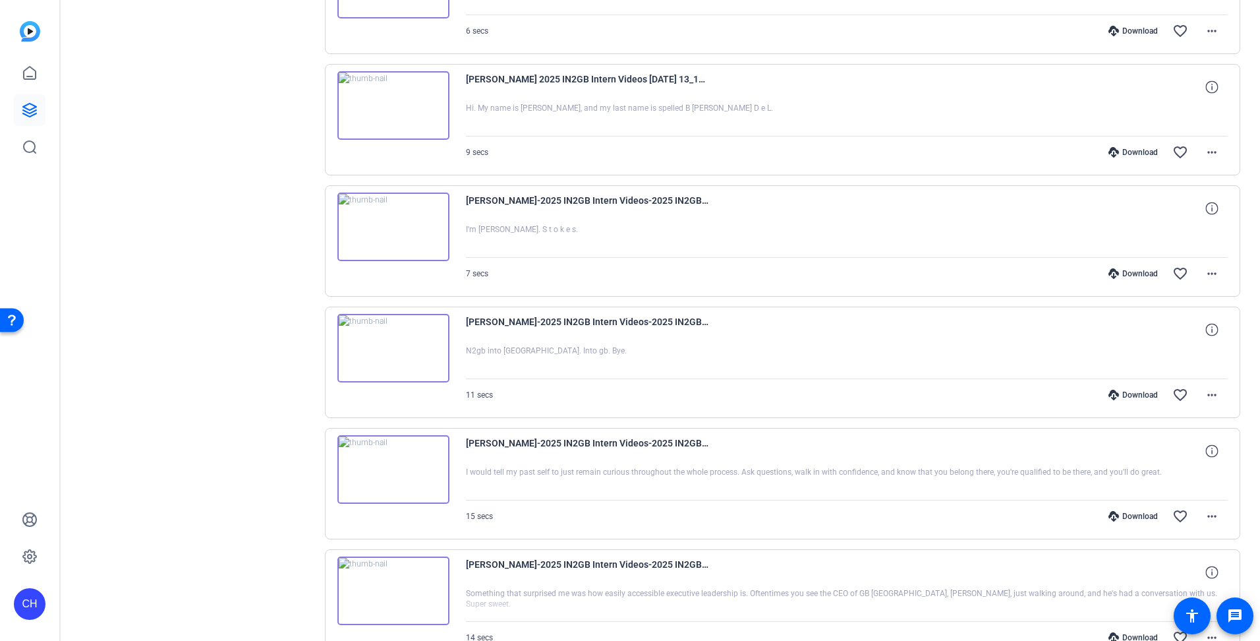
scroll to position [1318, 0]
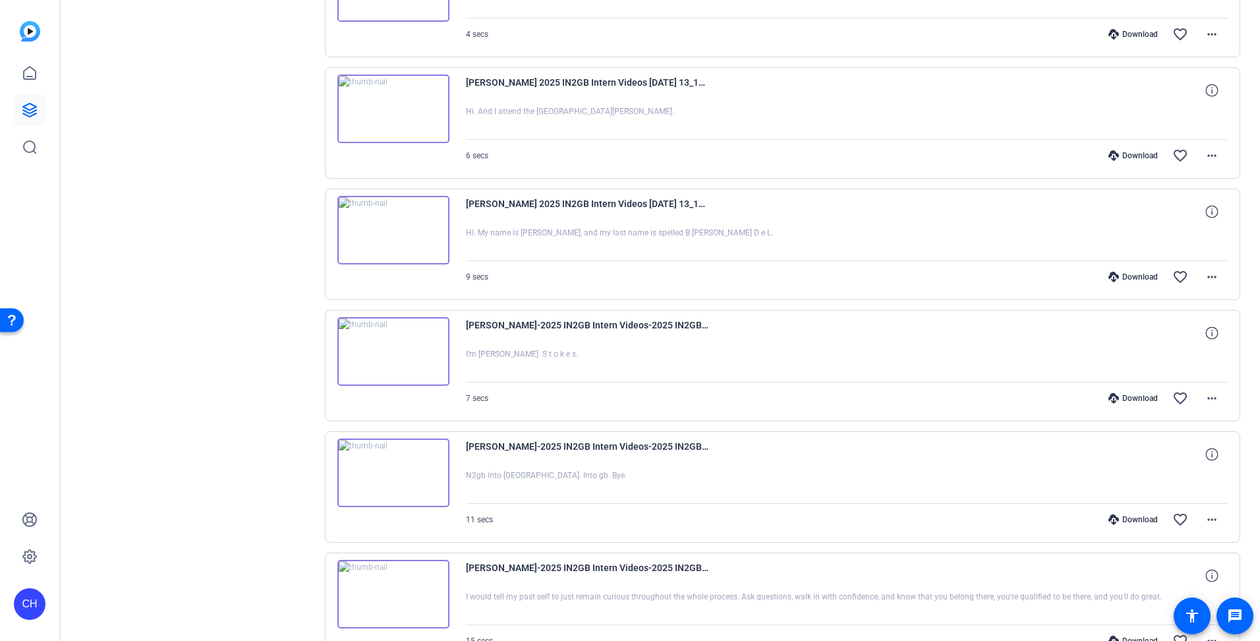
click at [850, 369] on div at bounding box center [847, 365] width 763 height 33
click at [1127, 399] on div "Download" at bounding box center [1133, 398] width 63 height 11
click at [861, 316] on div "[PERSON_NAME]-2025 IN2GB Intern Videos-2025 IN2GB Intern Videos-1754069270656-w…" at bounding box center [783, 365] width 916 height 111
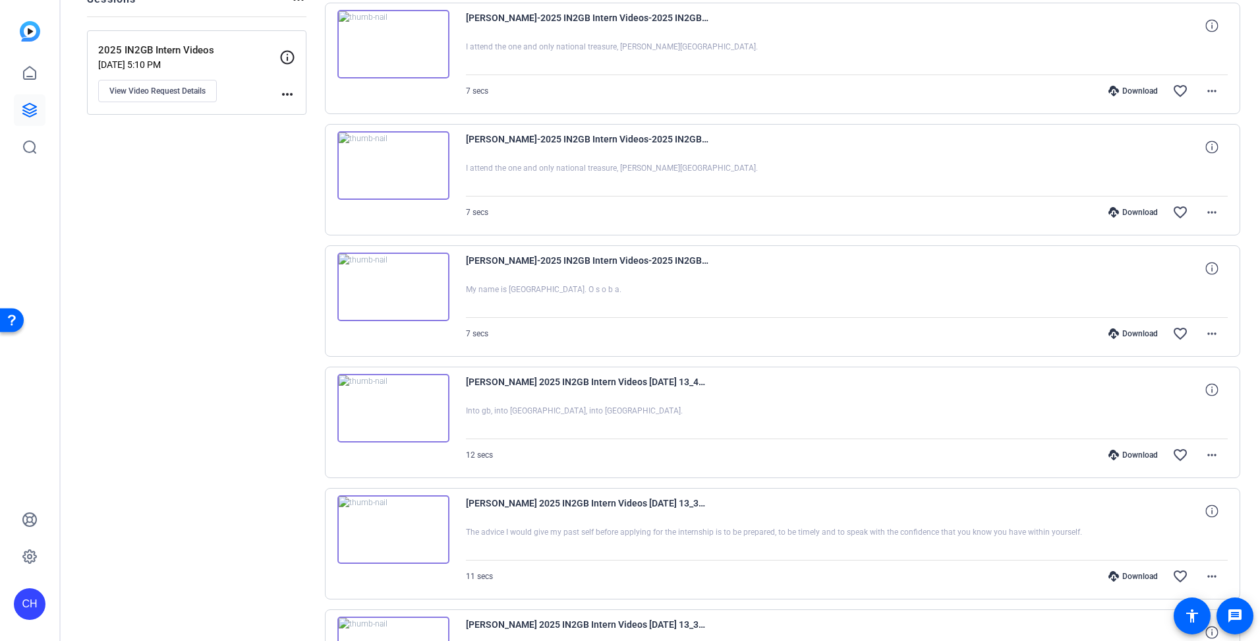
scroll to position [66, 0]
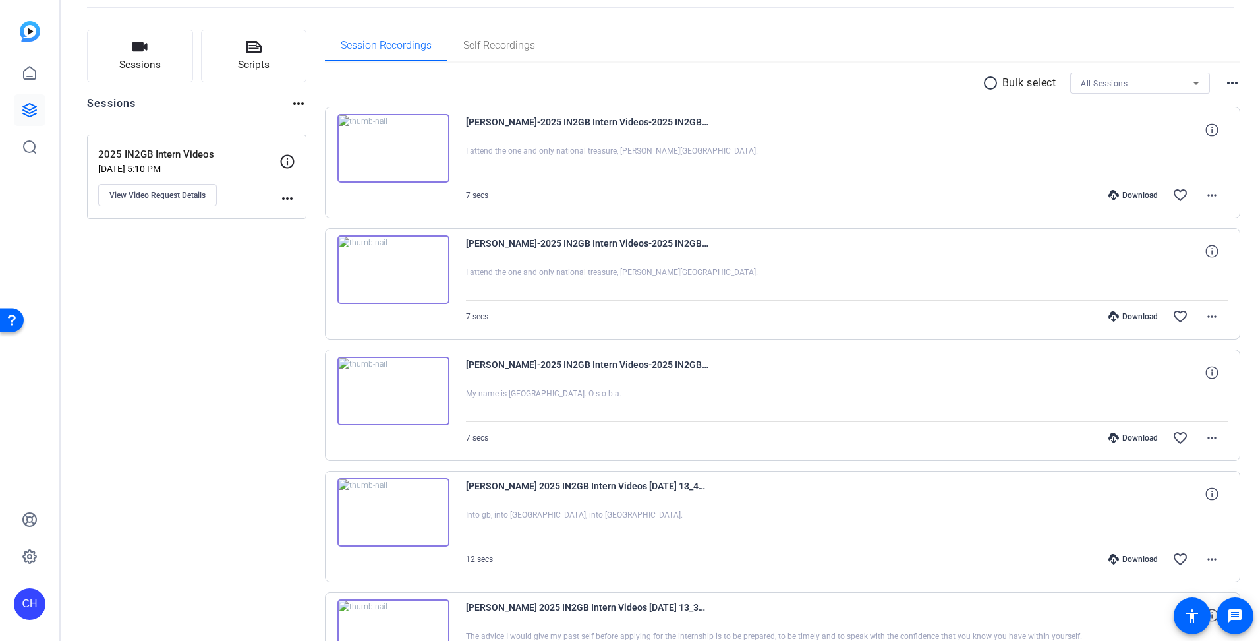
click at [1139, 438] on div "Download" at bounding box center [1133, 437] width 63 height 11
click at [916, 285] on div at bounding box center [847, 283] width 763 height 33
click at [1137, 315] on div "Download" at bounding box center [1133, 316] width 63 height 11
click at [740, 167] on div at bounding box center [847, 162] width 763 height 33
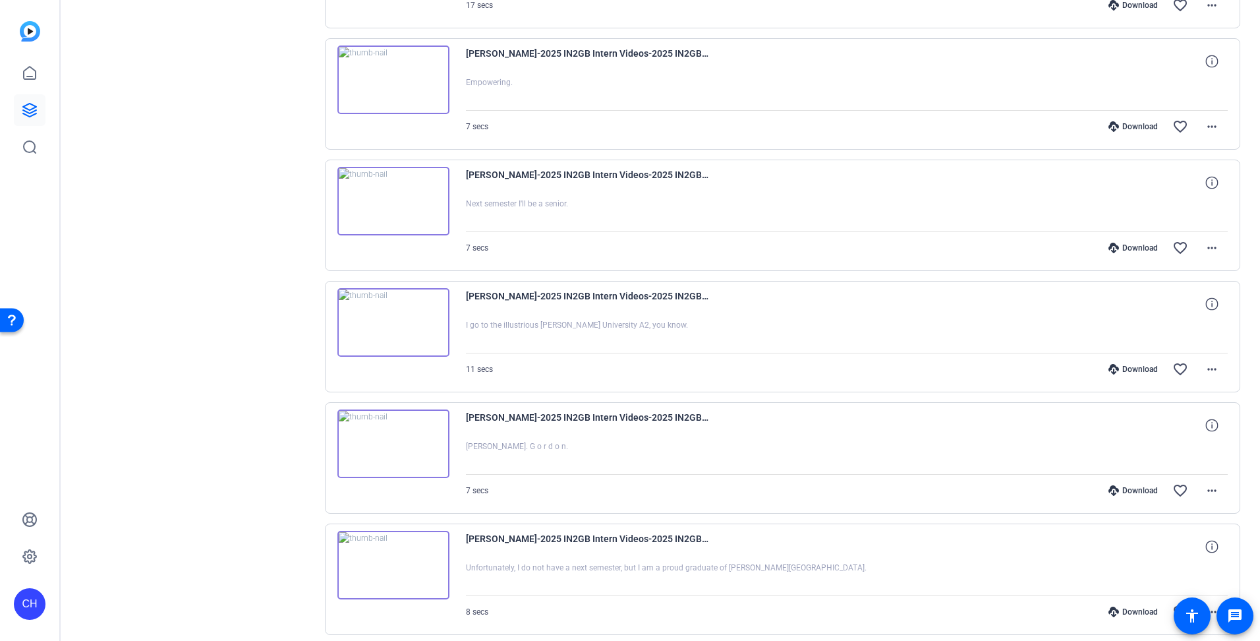
scroll to position [5669, 0]
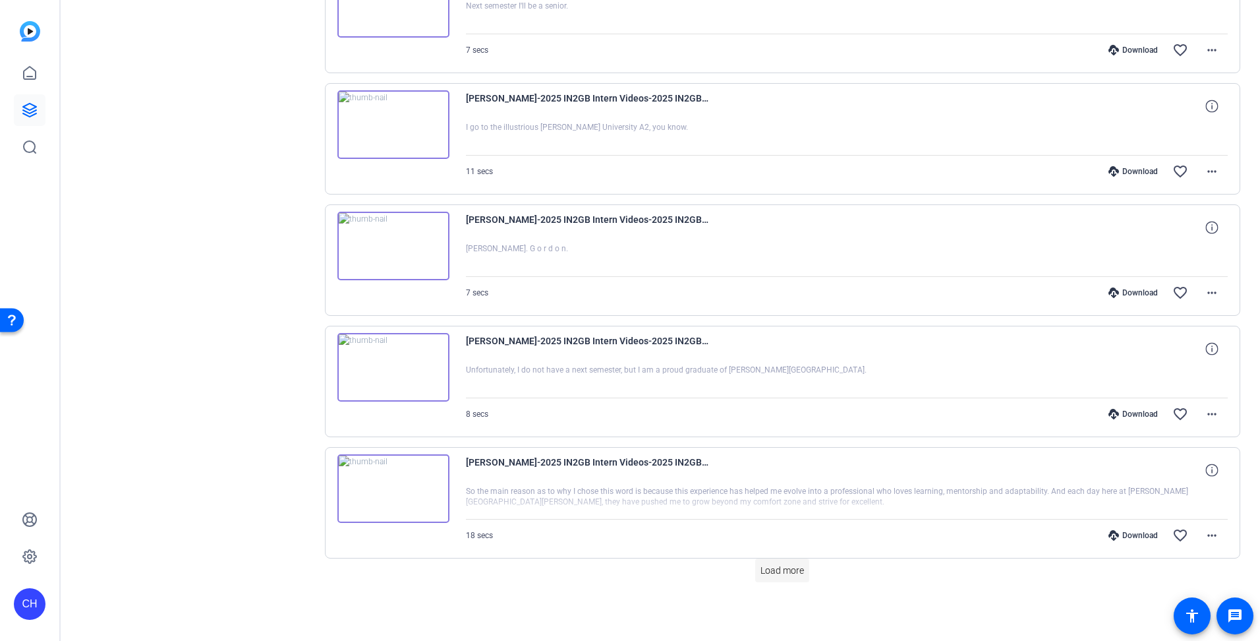
click at [797, 575] on span "Load more" at bounding box center [783, 571] width 44 height 14
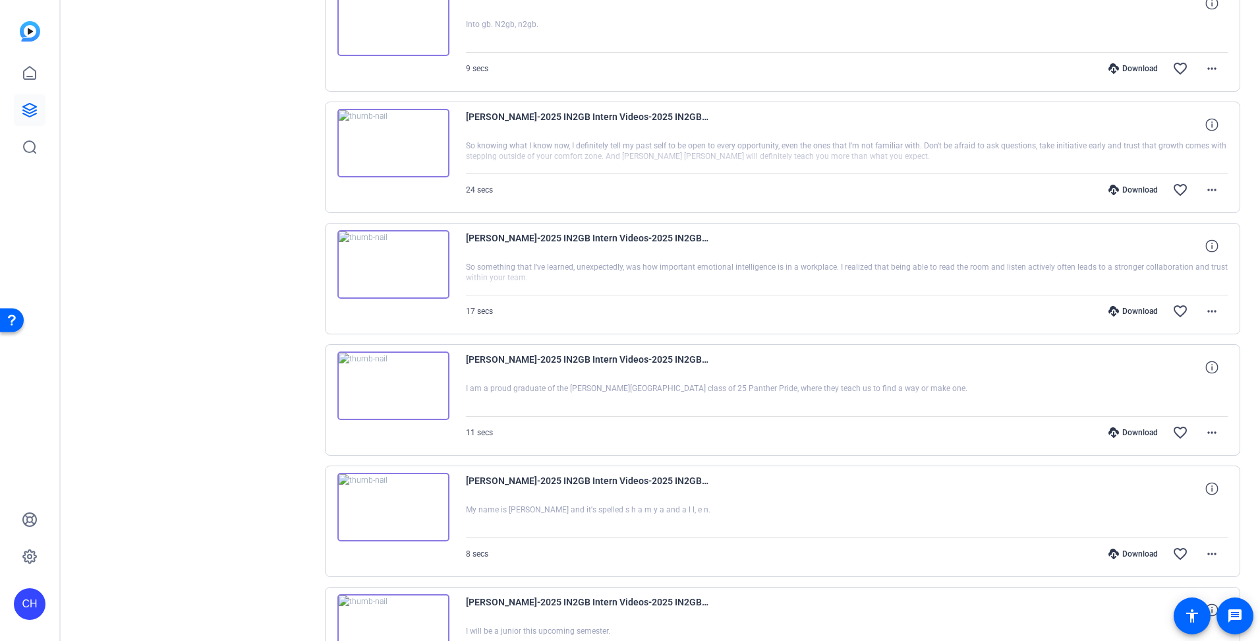
scroll to position [6790, 0]
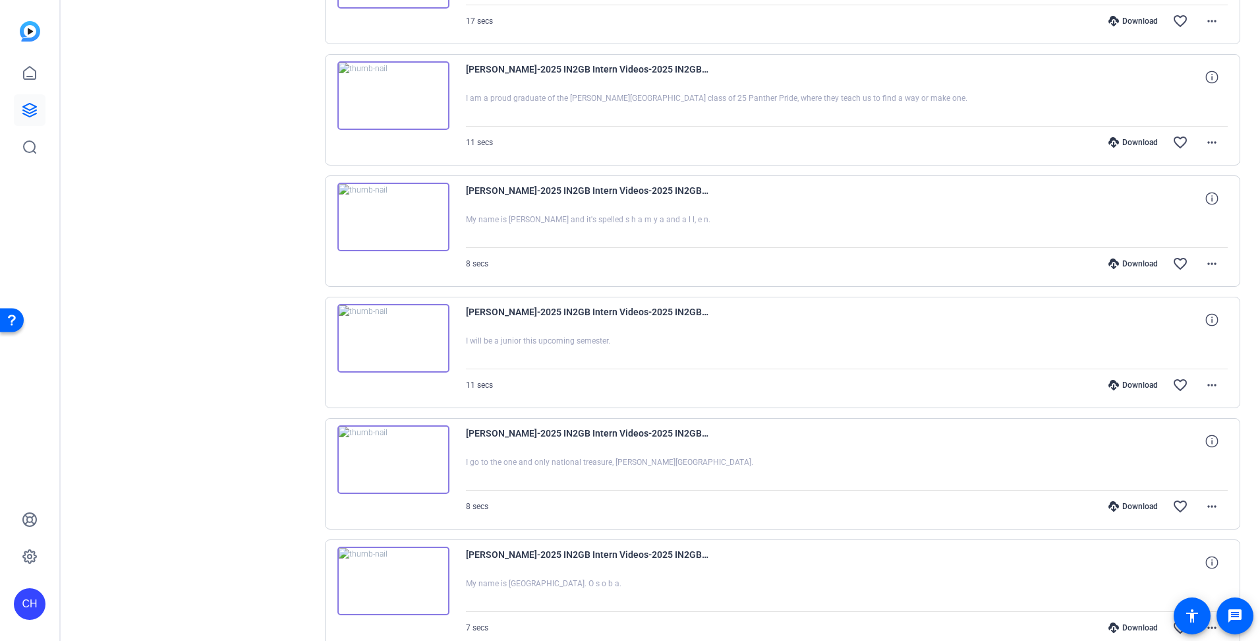
click at [1135, 504] on div "Download" at bounding box center [1133, 506] width 63 height 11
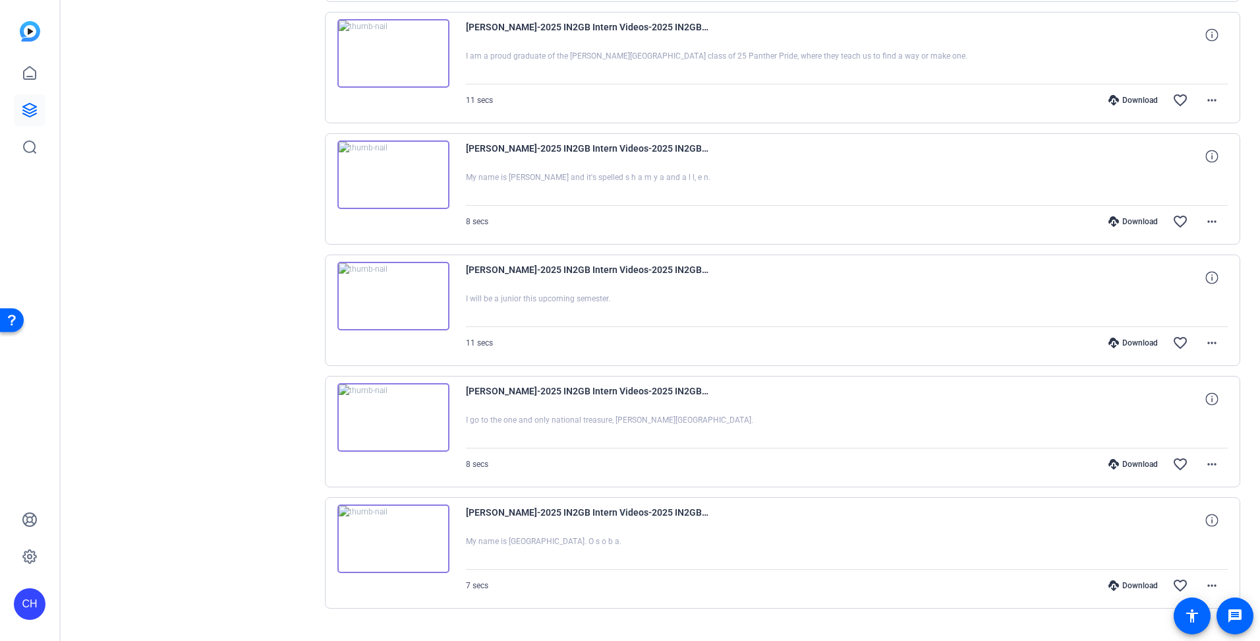
scroll to position [6859, 0]
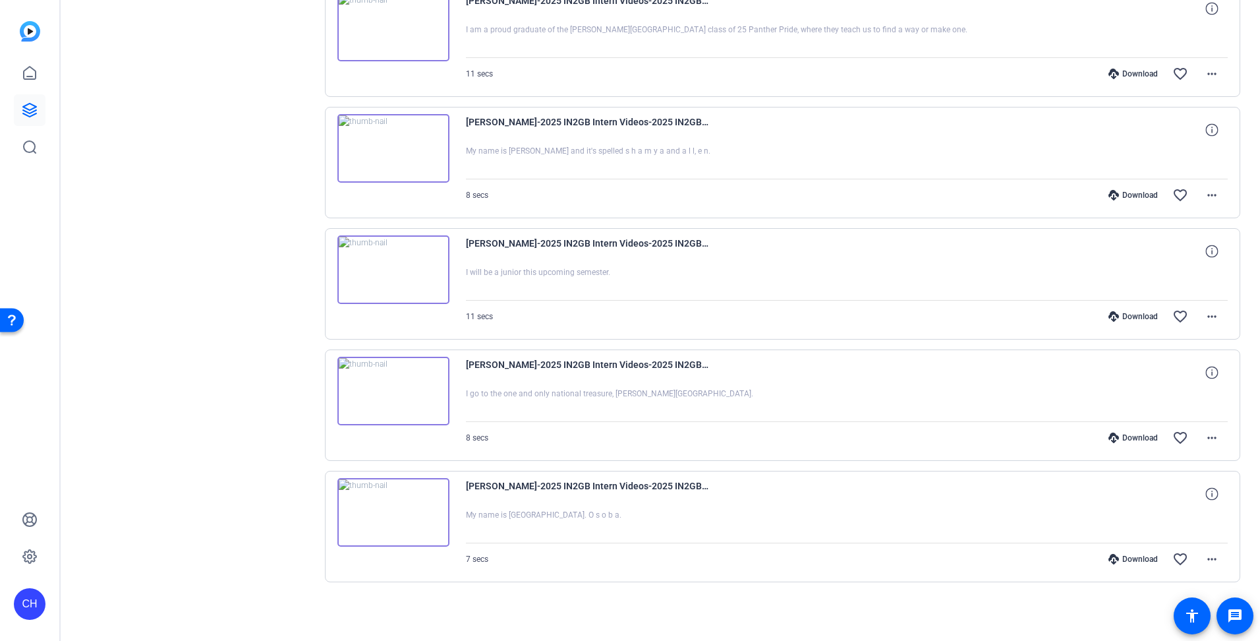
click at [1121, 558] on div "Download" at bounding box center [1133, 559] width 63 height 11
click at [723, 302] on div "Download favorite_border more_horiz" at bounding box center [961, 317] width 534 height 32
click at [1129, 318] on div "Download" at bounding box center [1133, 316] width 63 height 11
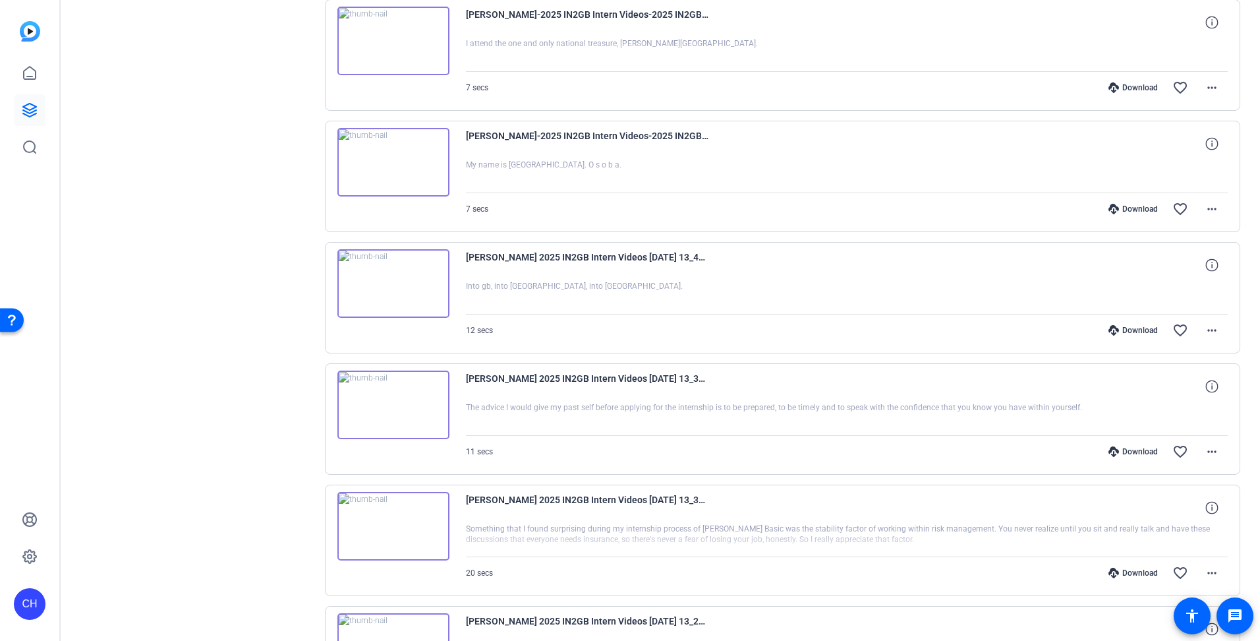
scroll to position [396, 0]
